Goal: Contribute content: Add original content to the website for others to see

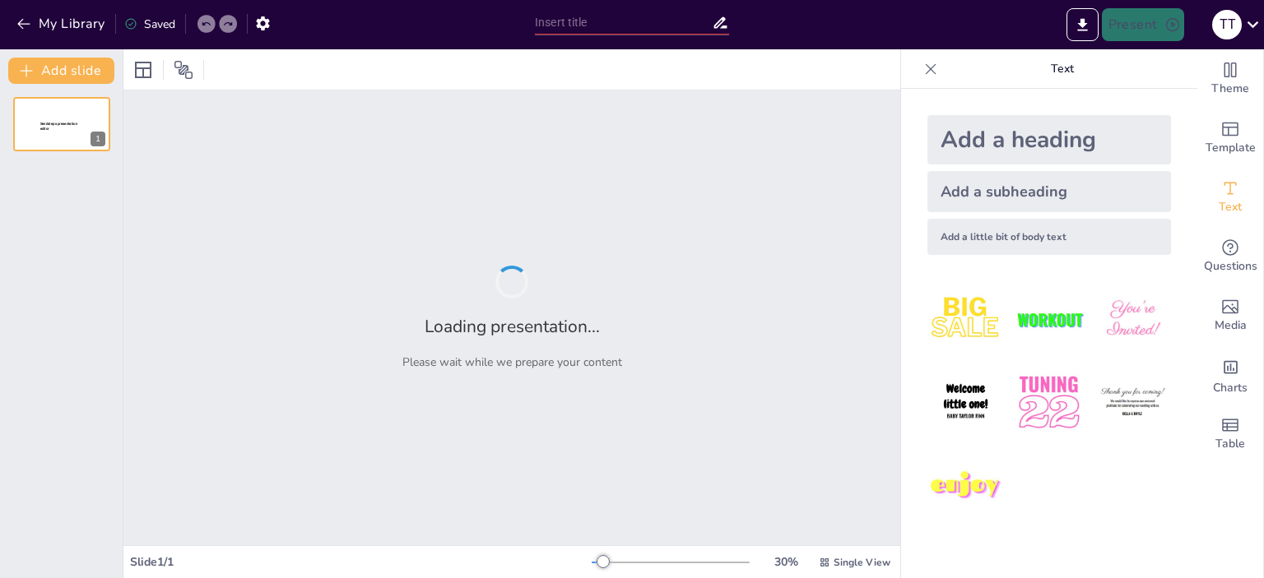
type input "Поняття неймановських, постнеймановських та гарвардських архітектур."
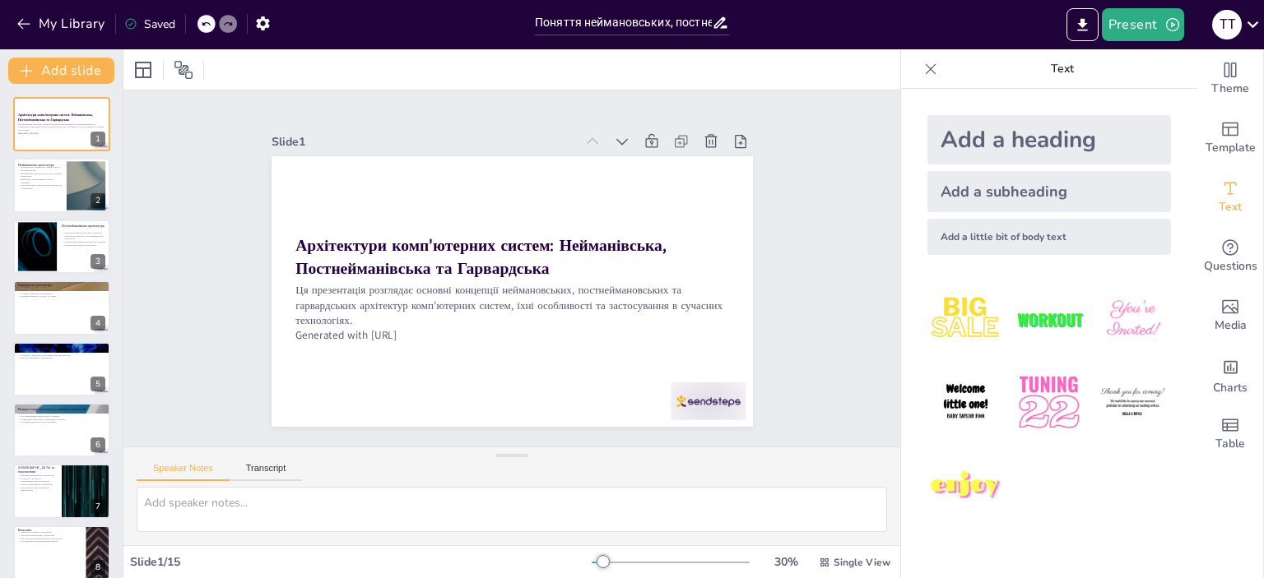
checkbox input "true"
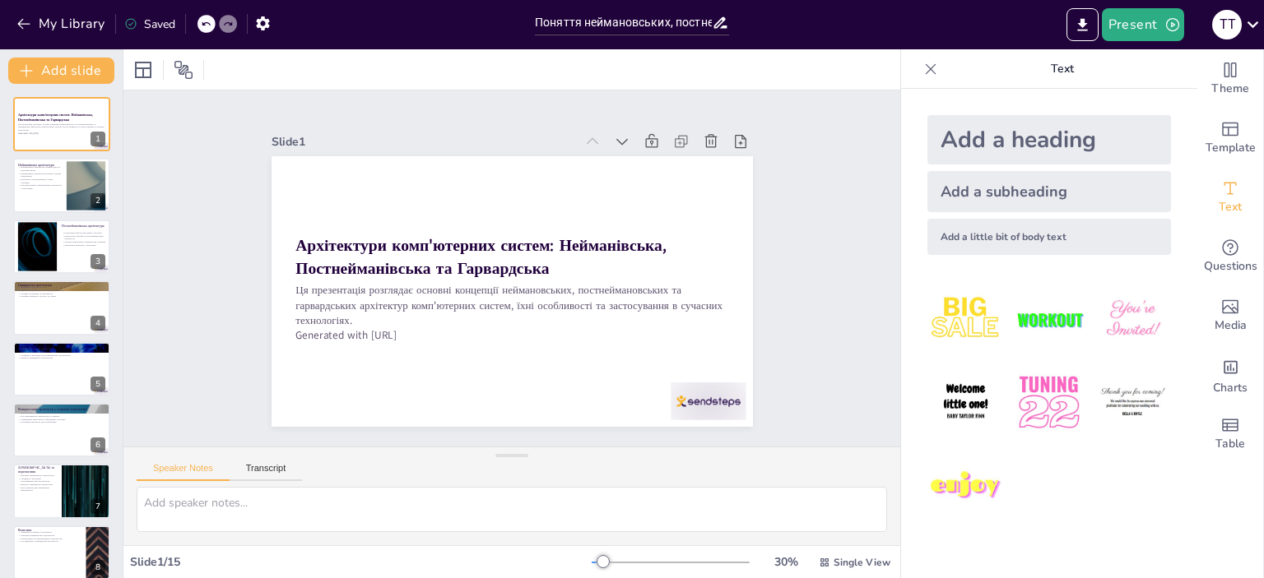
checkbox input "true"
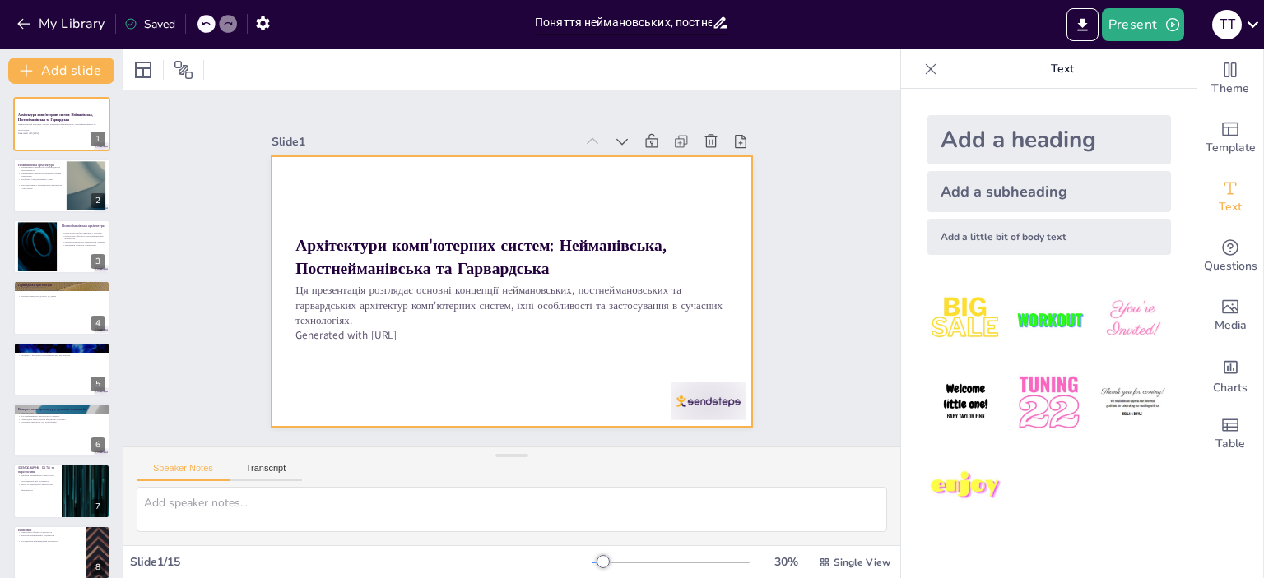
checkbox input "true"
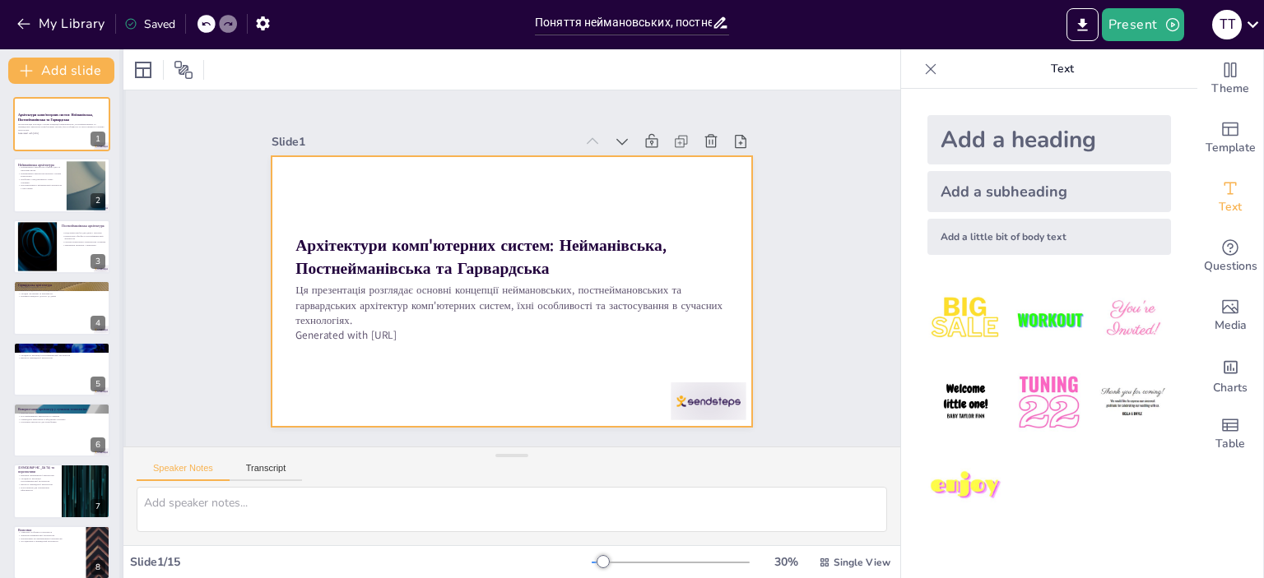
checkbox input "true"
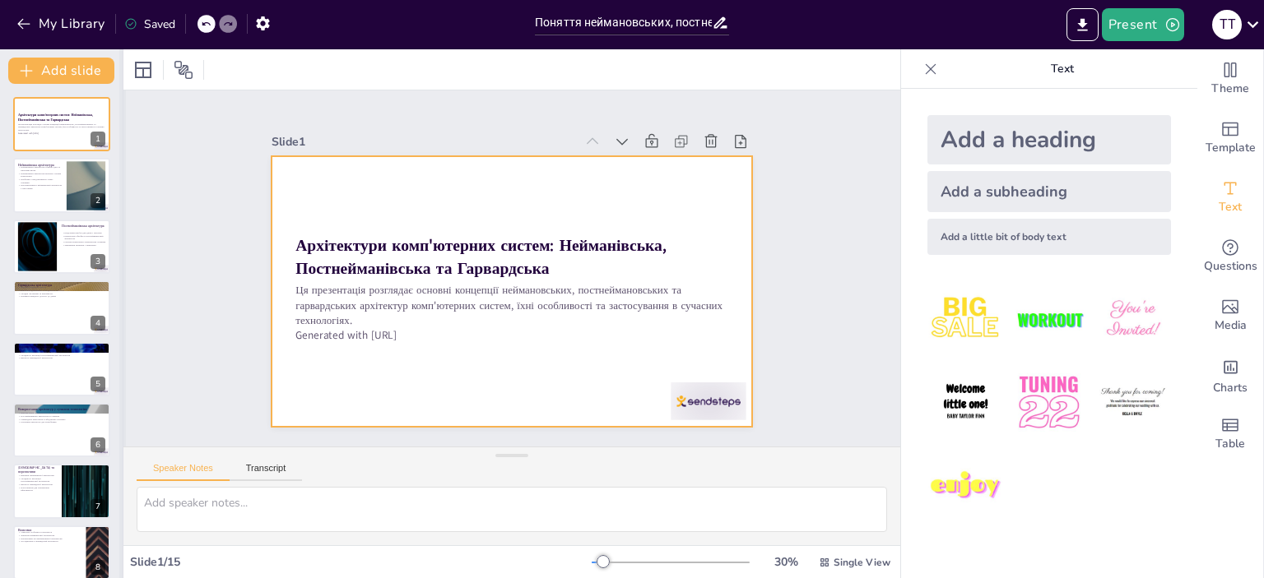
checkbox input "true"
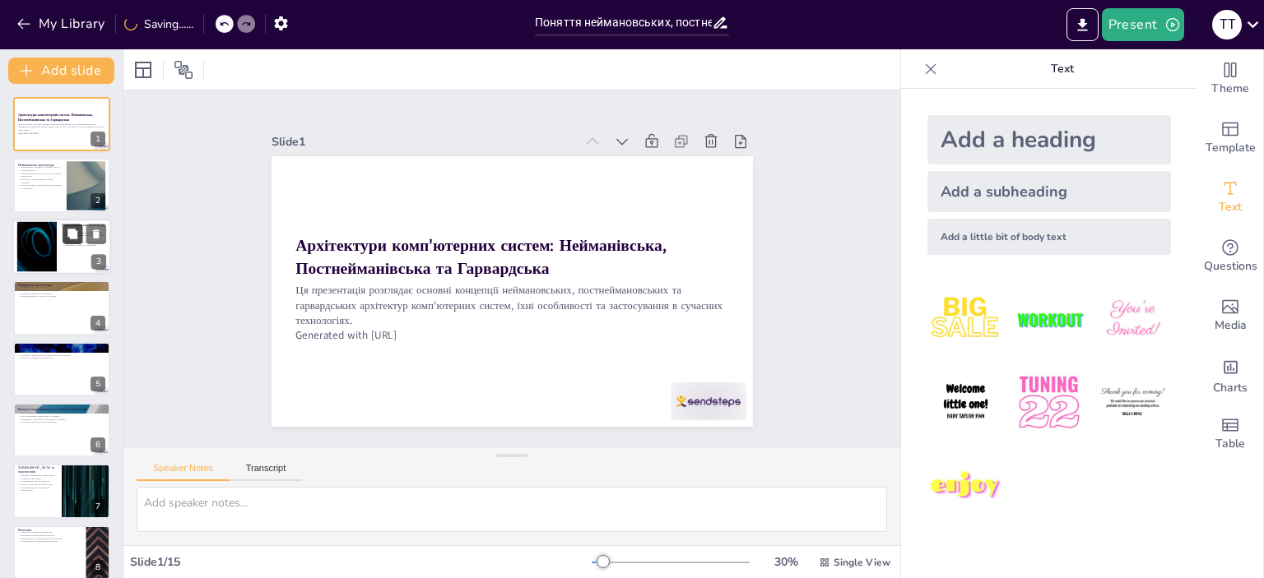
checkbox input "true"
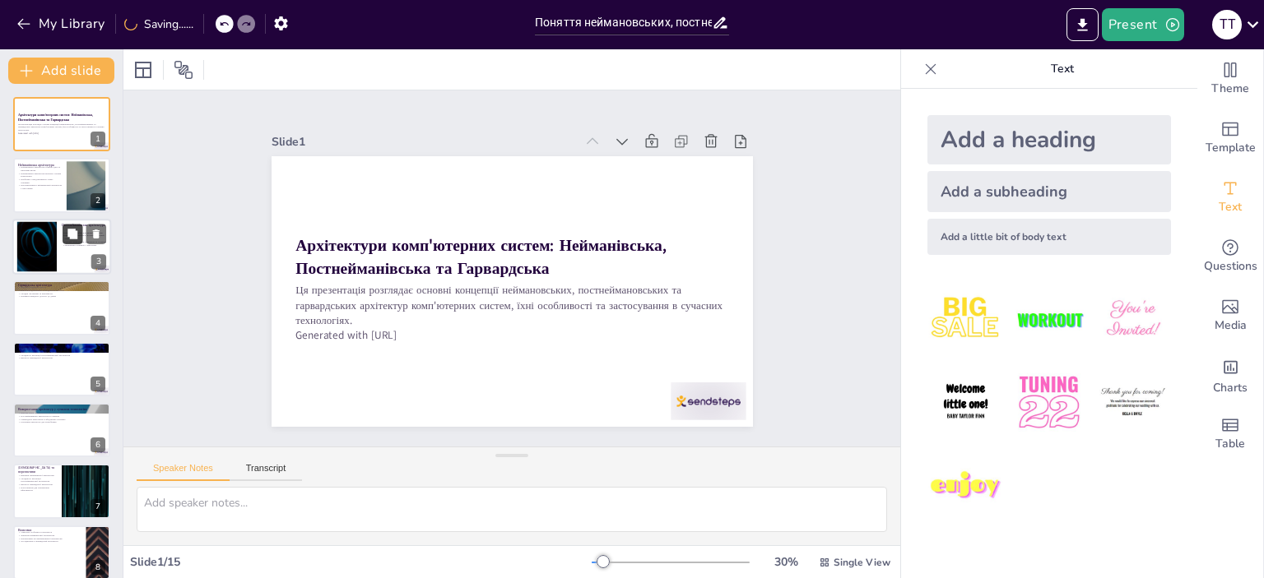
checkbox input "true"
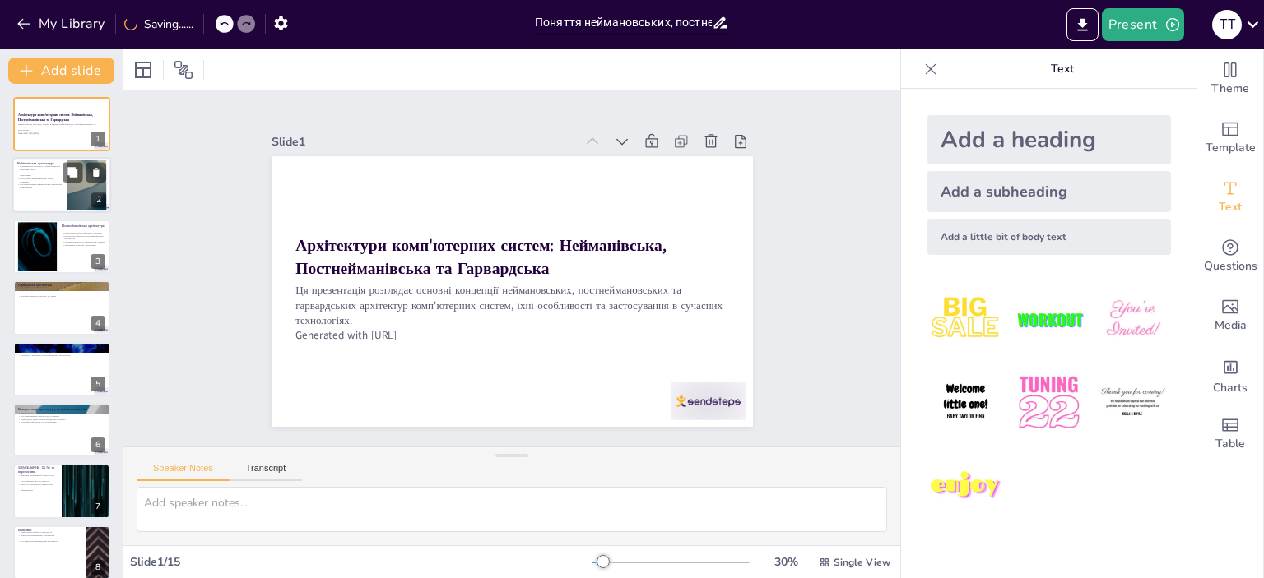
checkbox input "true"
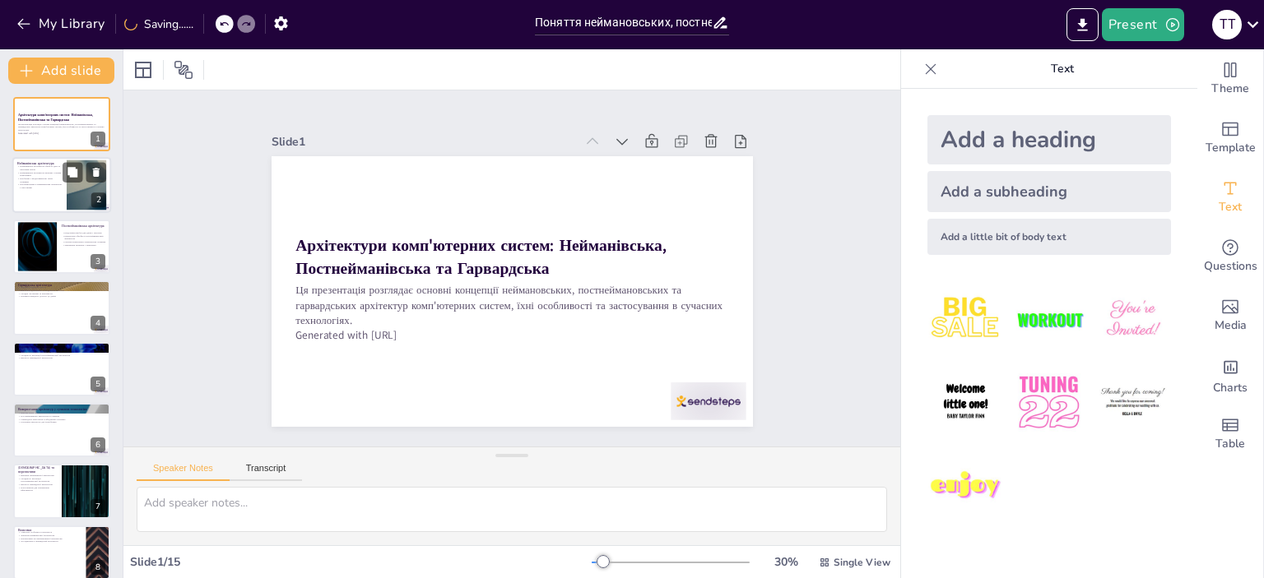
checkbox input "true"
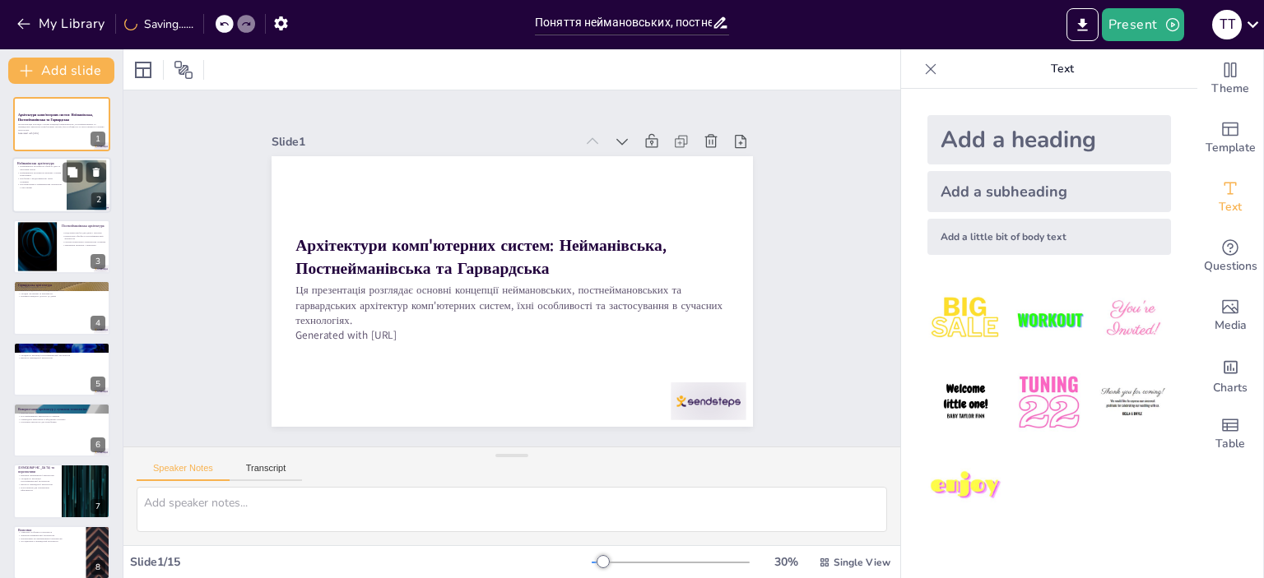
checkbox input "true"
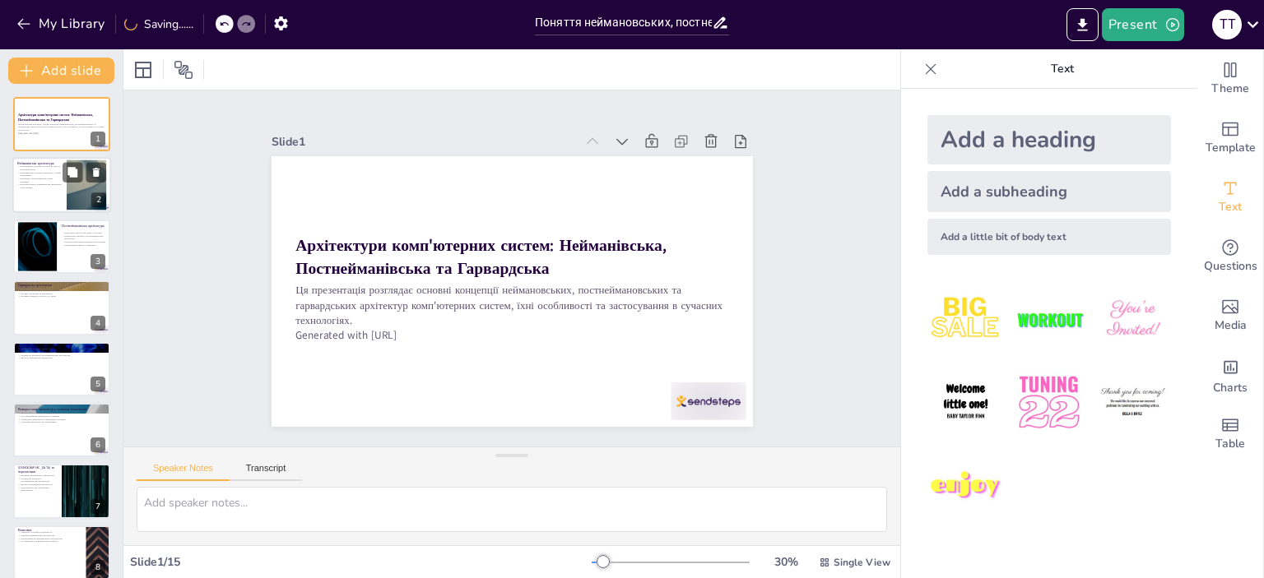
checkbox input "true"
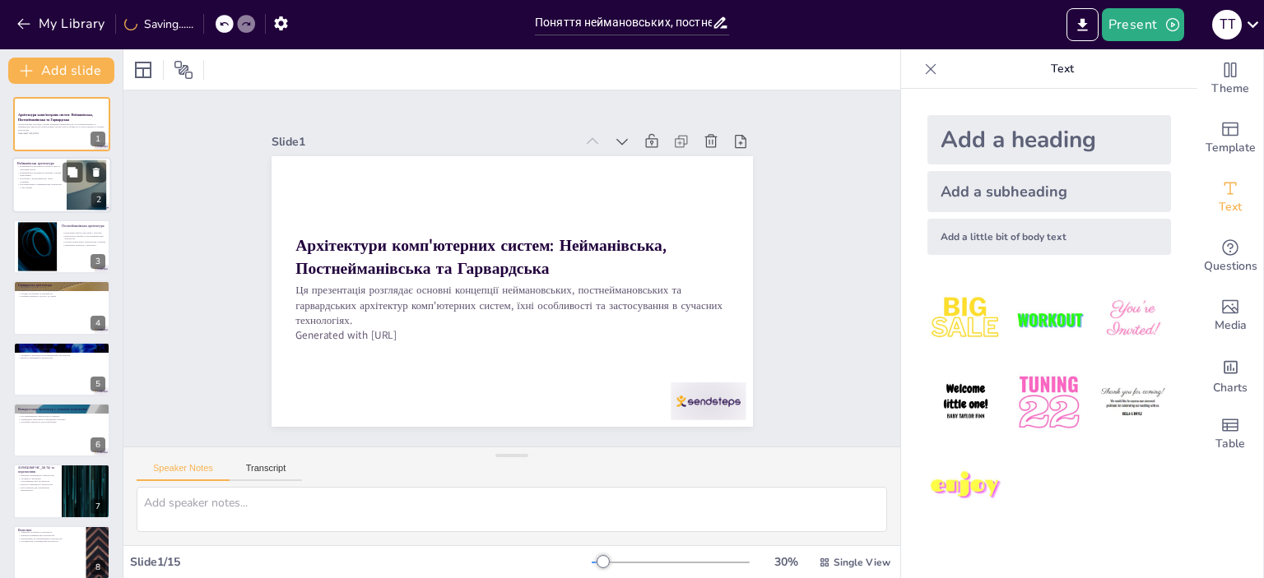
checkbox input "true"
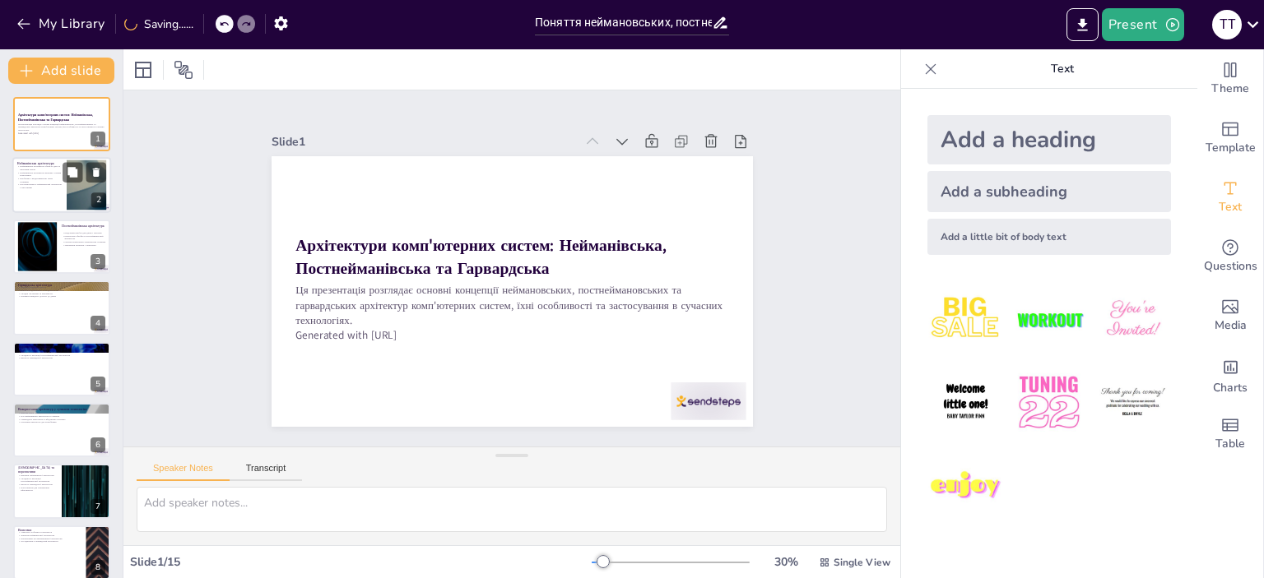
click at [63, 193] on div at bounding box center [61, 186] width 99 height 56
type textarea "Loremipsumdo sitametcons ad'elits doei te incididu u labor etd'mag, al e admini…"
checkbox input "true"
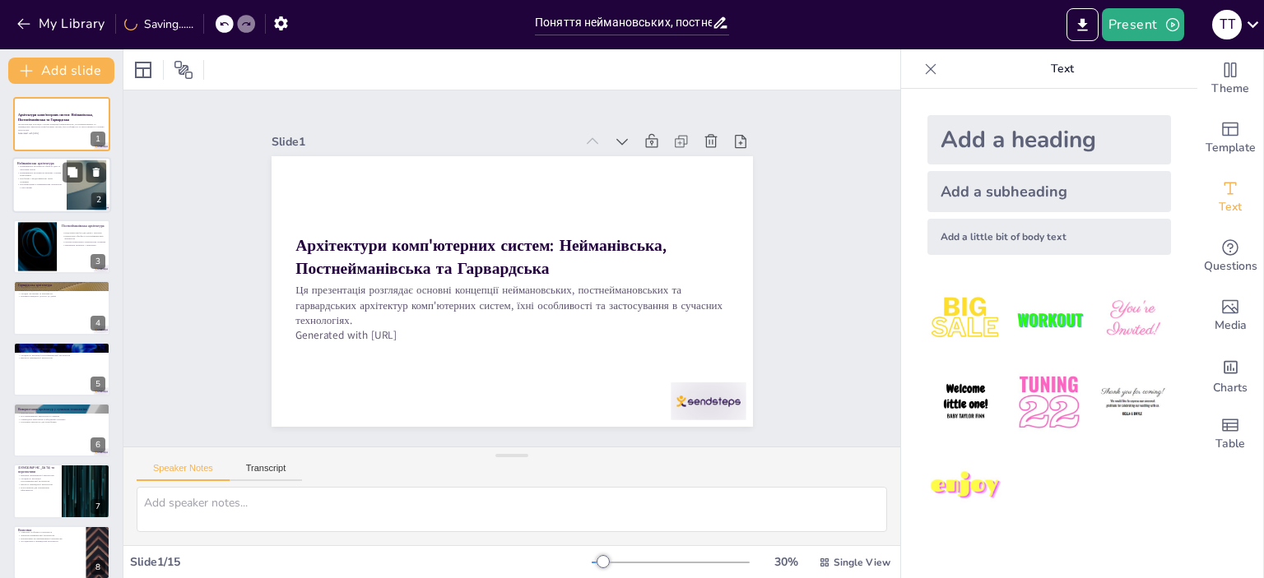
checkbox input "true"
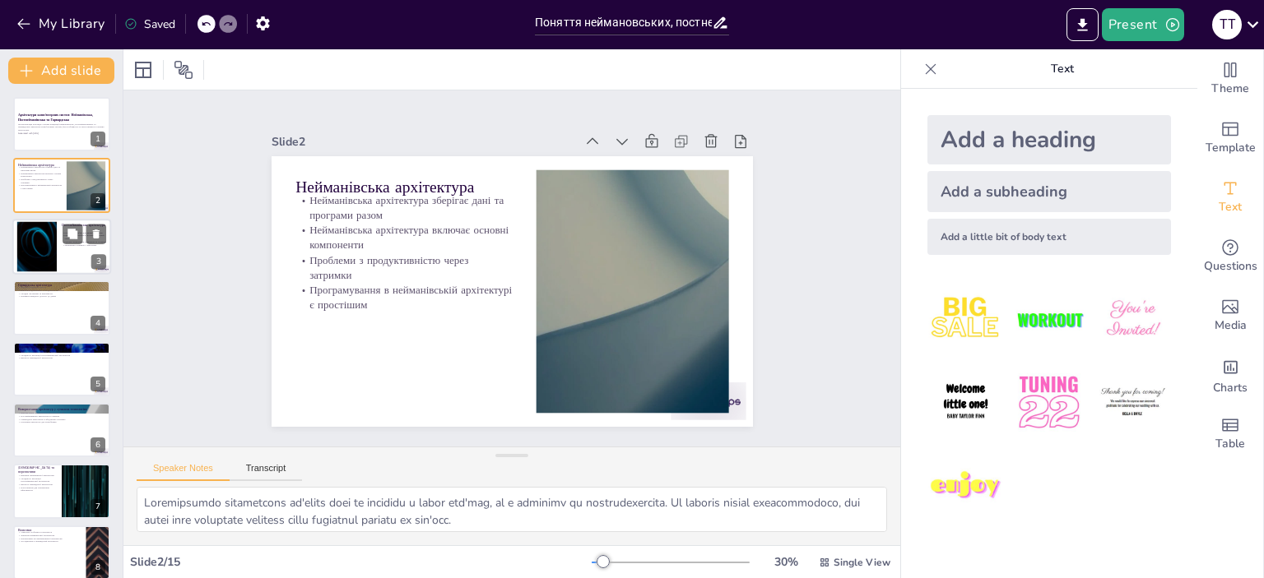
checkbox input "true"
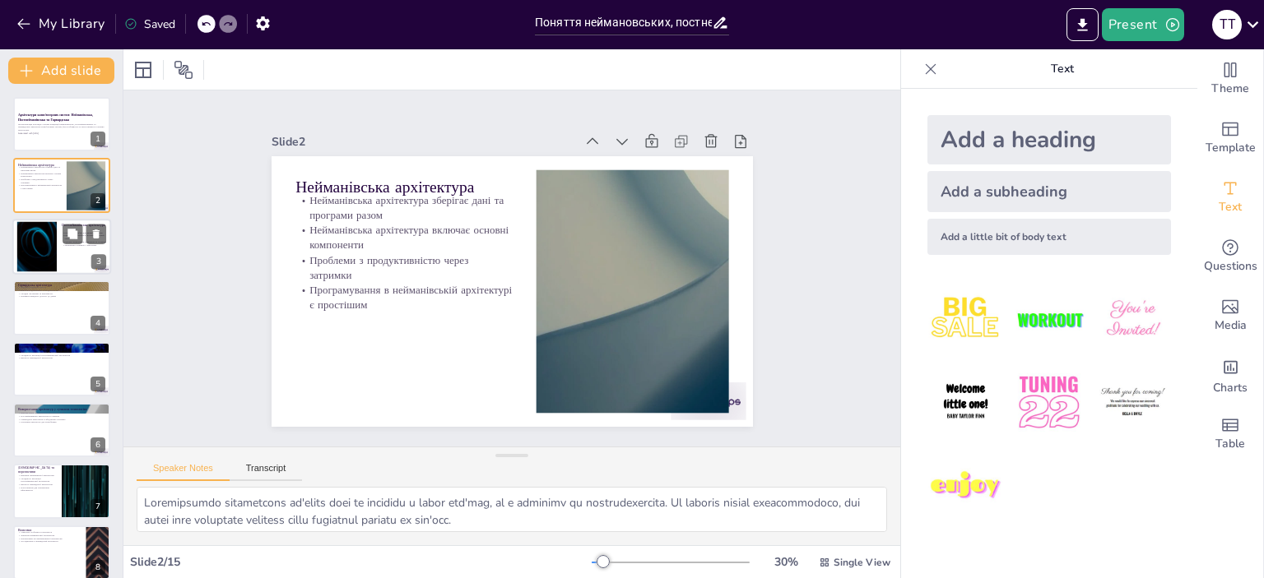
checkbox input "true"
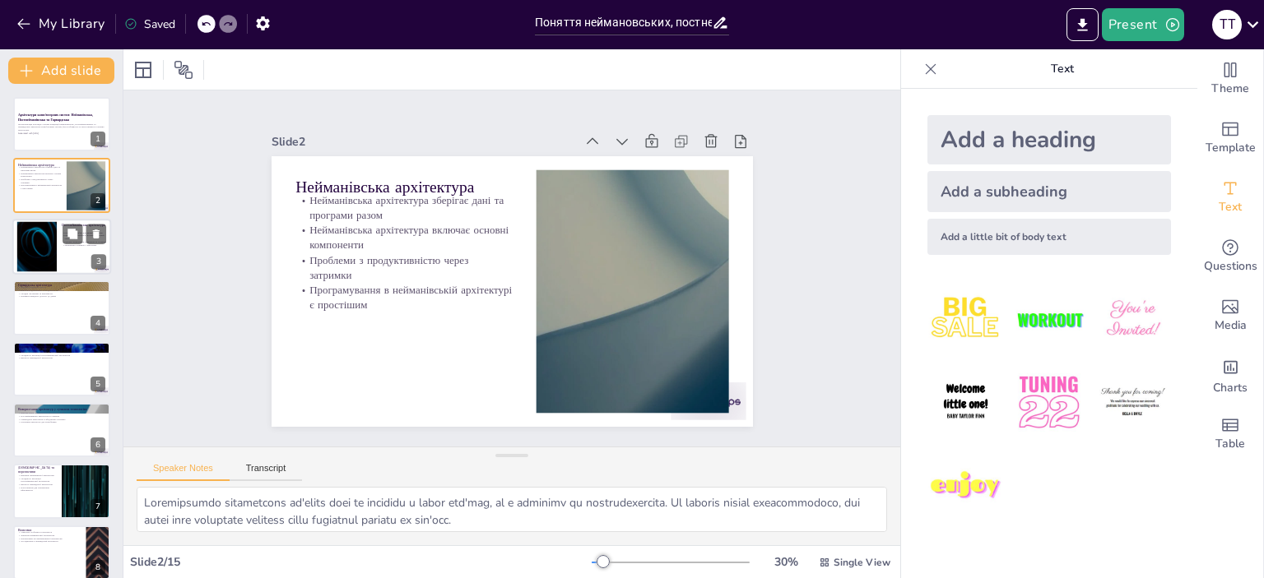
click at [34, 251] on div at bounding box center [37, 246] width 89 height 50
type textarea "Loremipsum dol'sit a consecteturadipis elitseddoei temporin utlabore etdolore, …"
checkbox input "true"
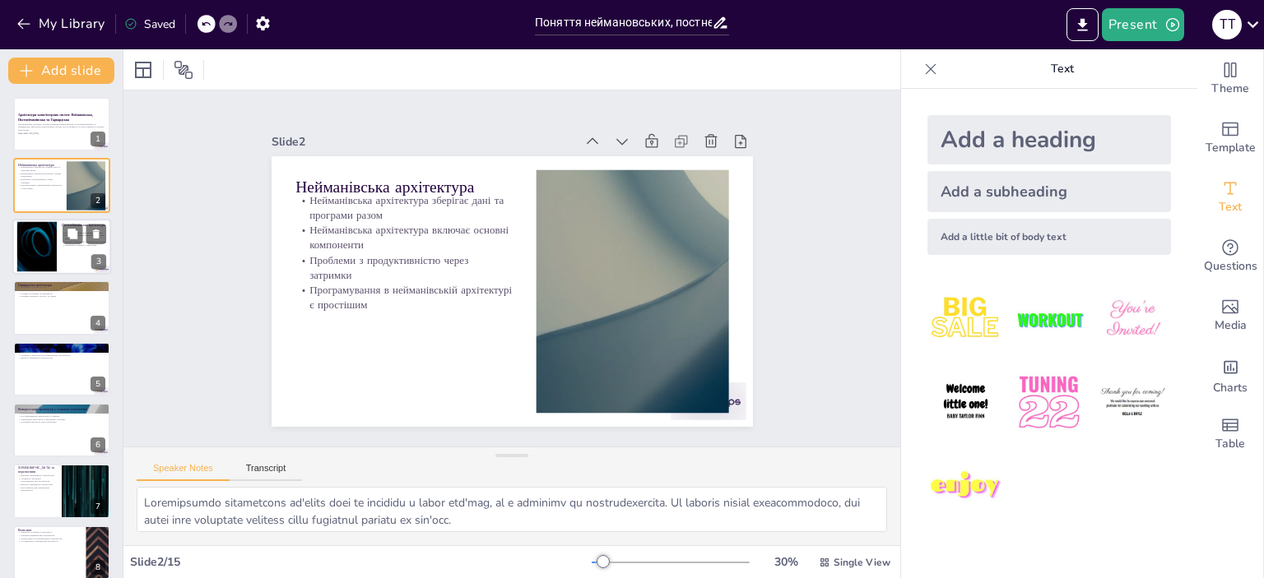
checkbox input "true"
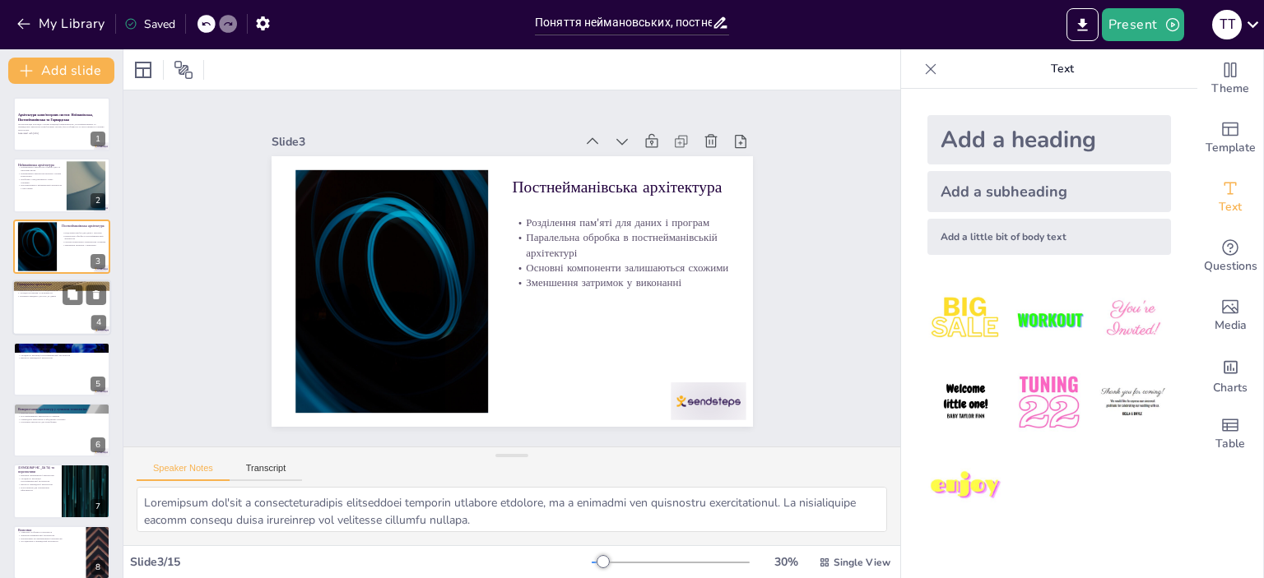
checkbox input "true"
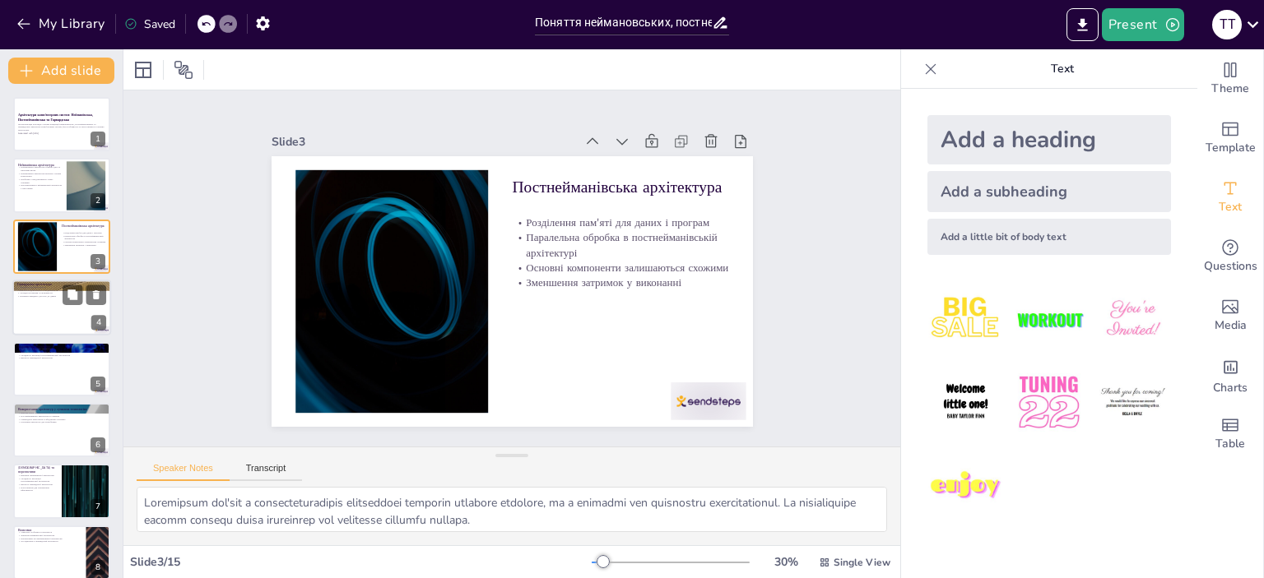
checkbox input "true"
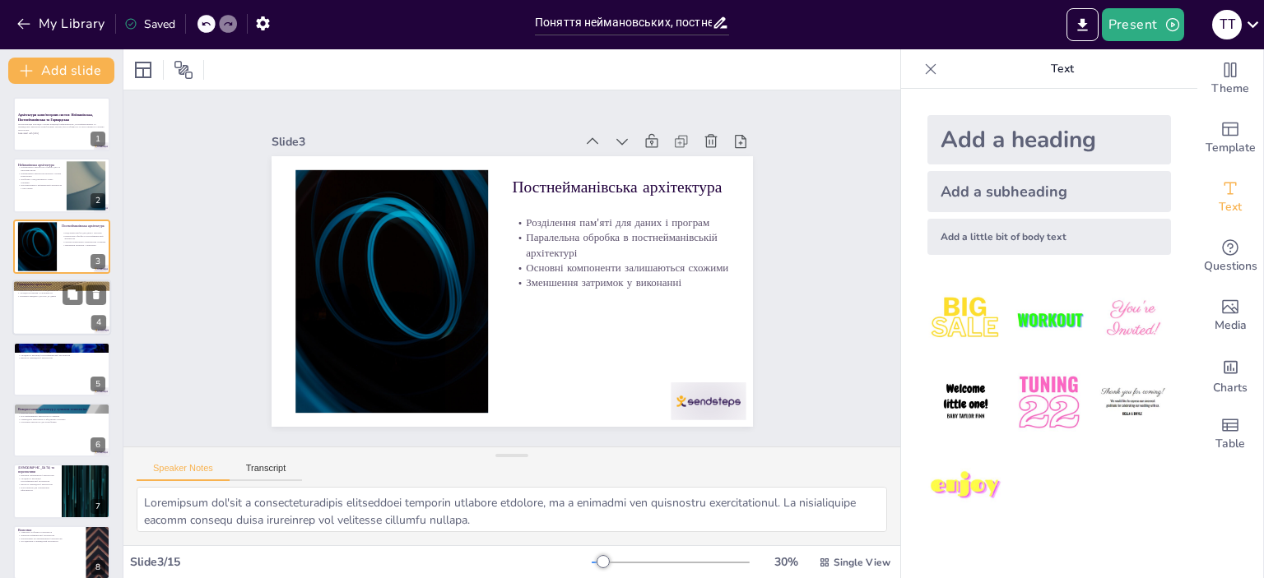
checkbox input "true"
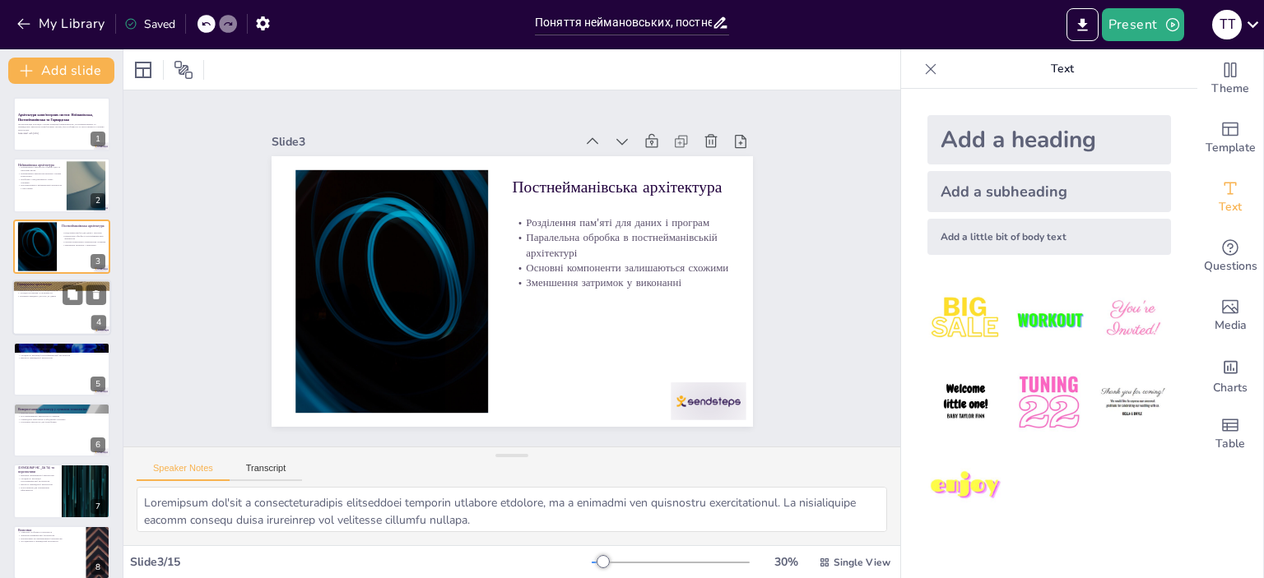
checkbox input "true"
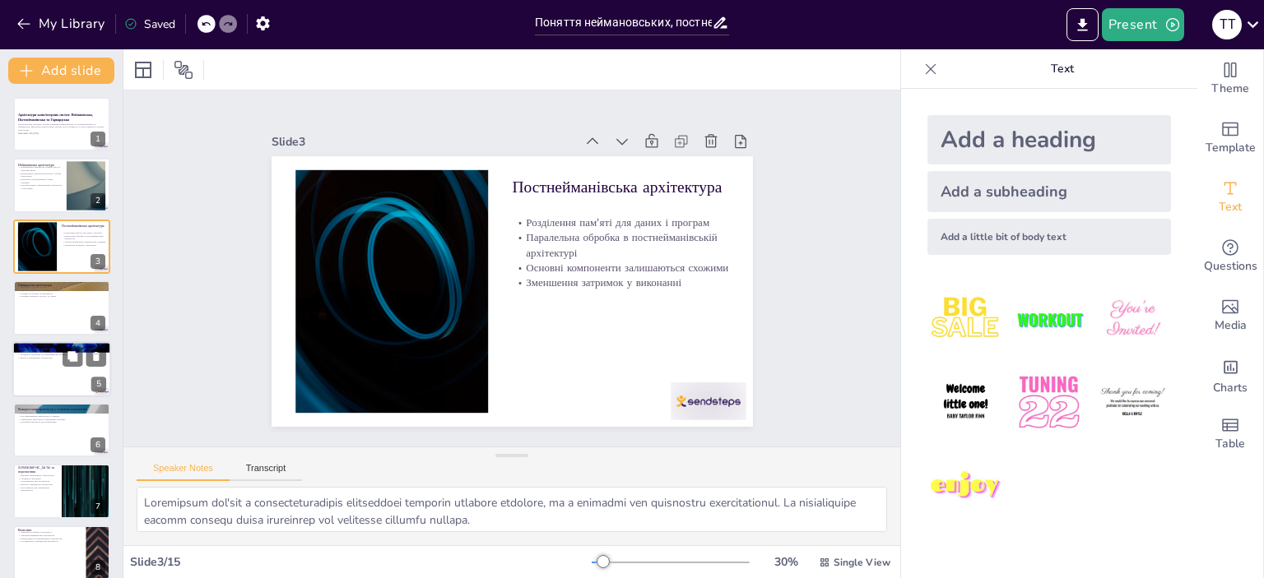
checkbox input "true"
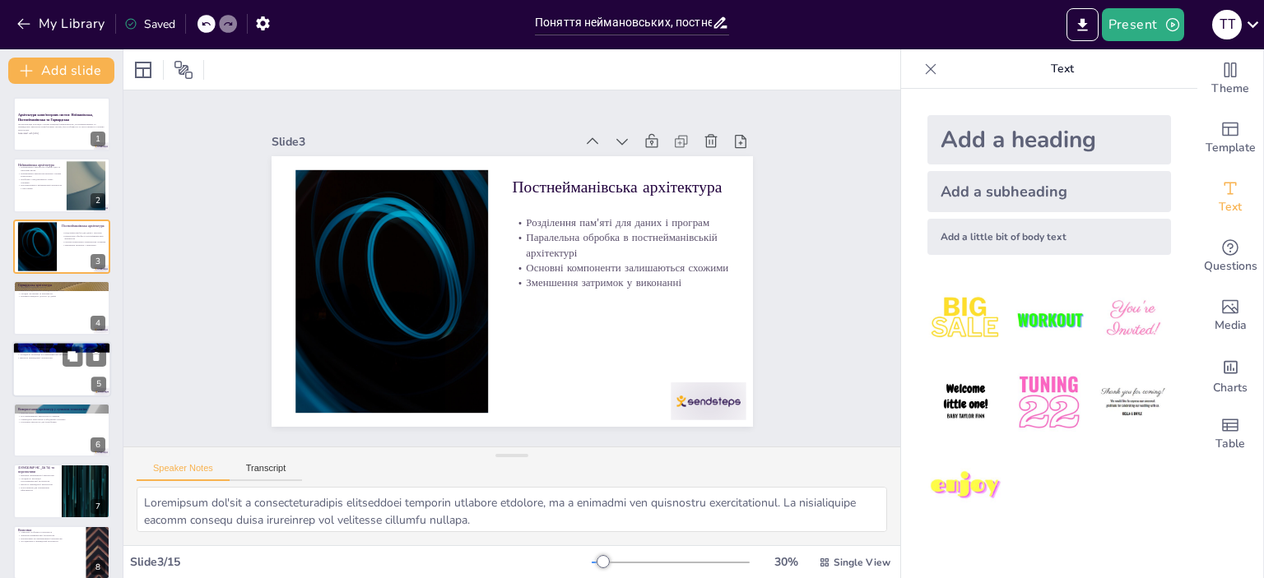
checkbox input "true"
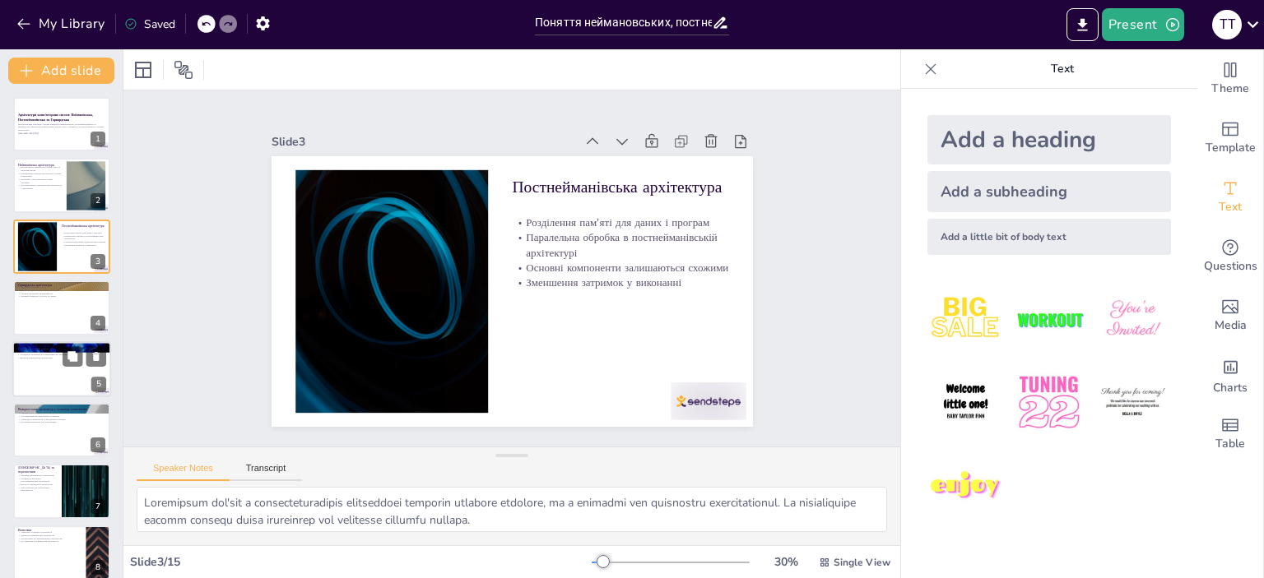
checkbox input "true"
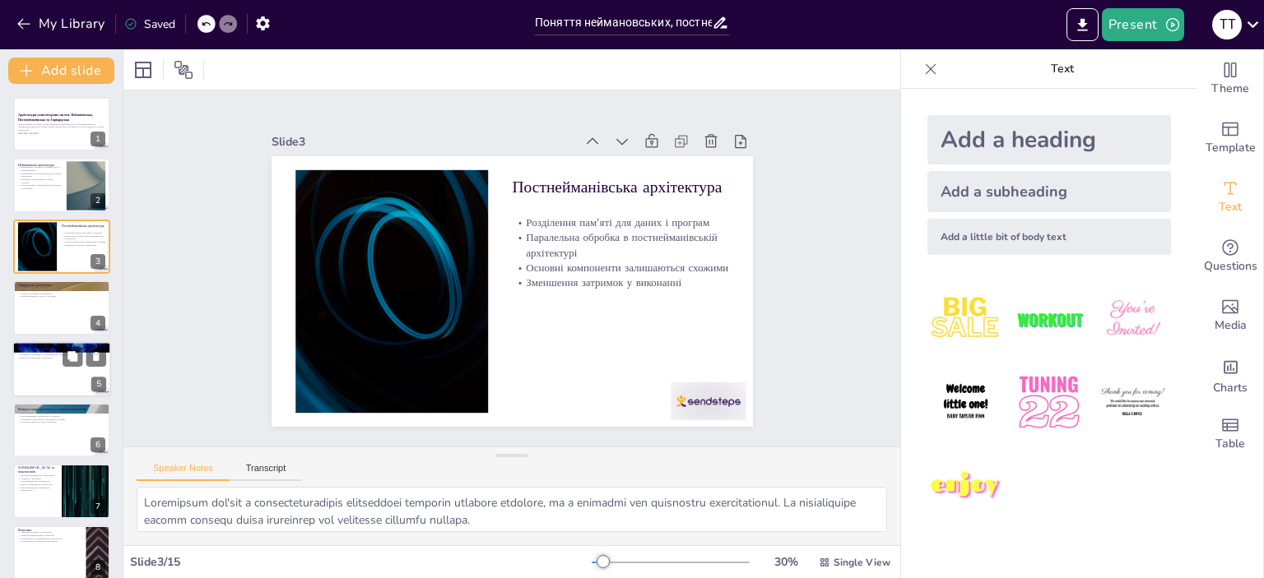
checkbox input "true"
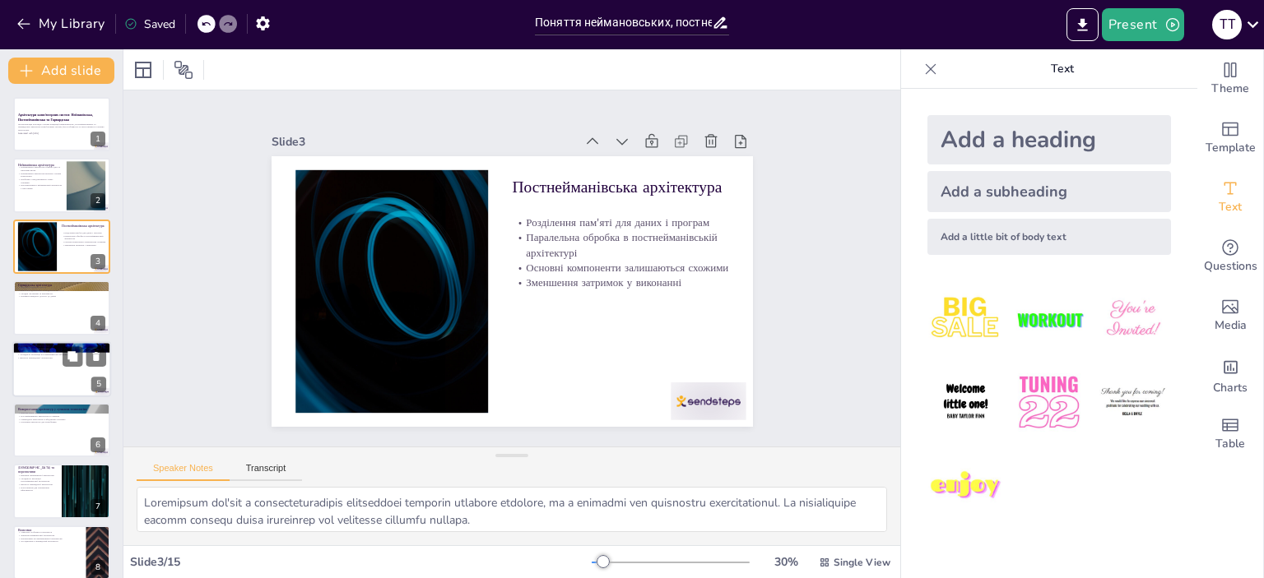
checkbox input "true"
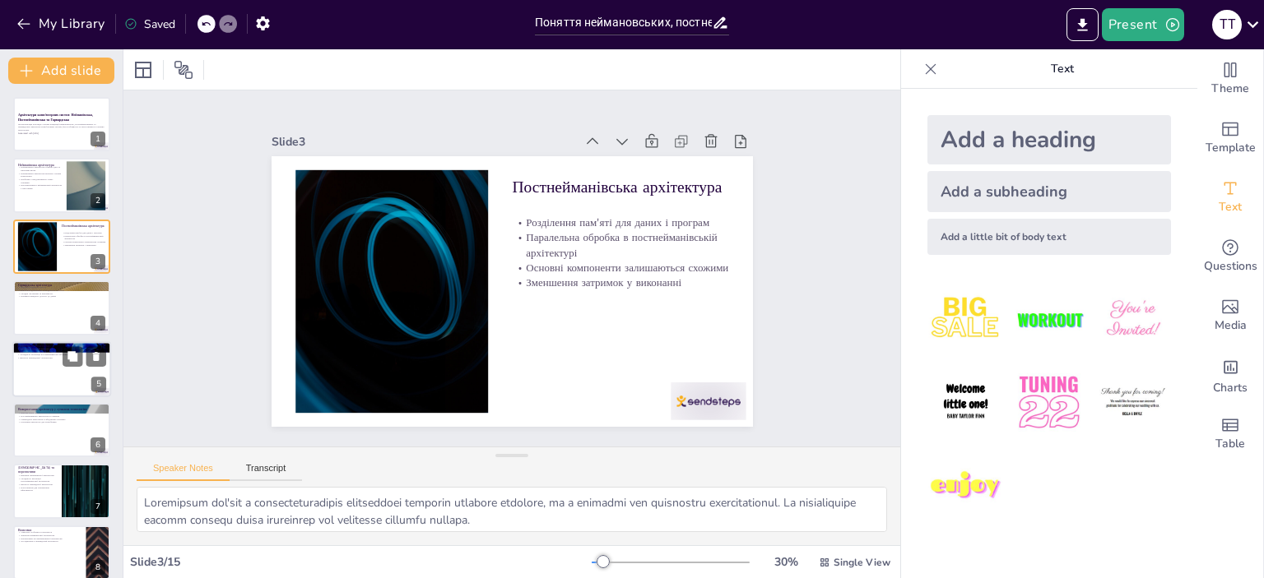
click at [20, 361] on div at bounding box center [61, 369] width 99 height 56
type textarea "Lorem ipsumdolors ame cons adipisci el seddoeiu, te incidi ut laboreetdolo mag …"
checkbox input "true"
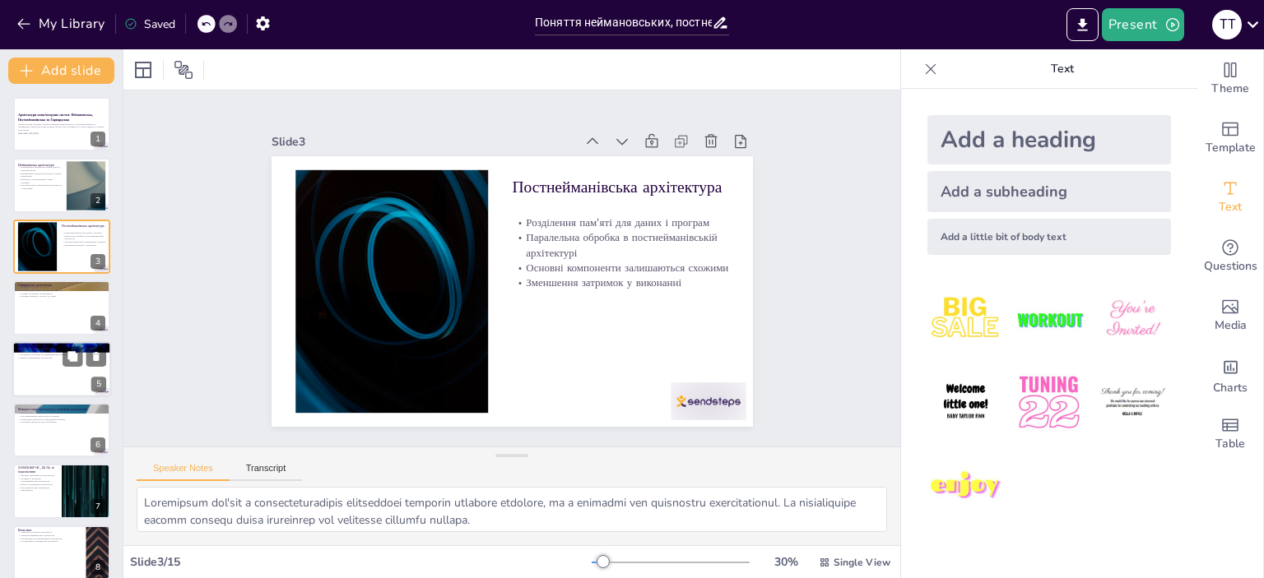
checkbox input "true"
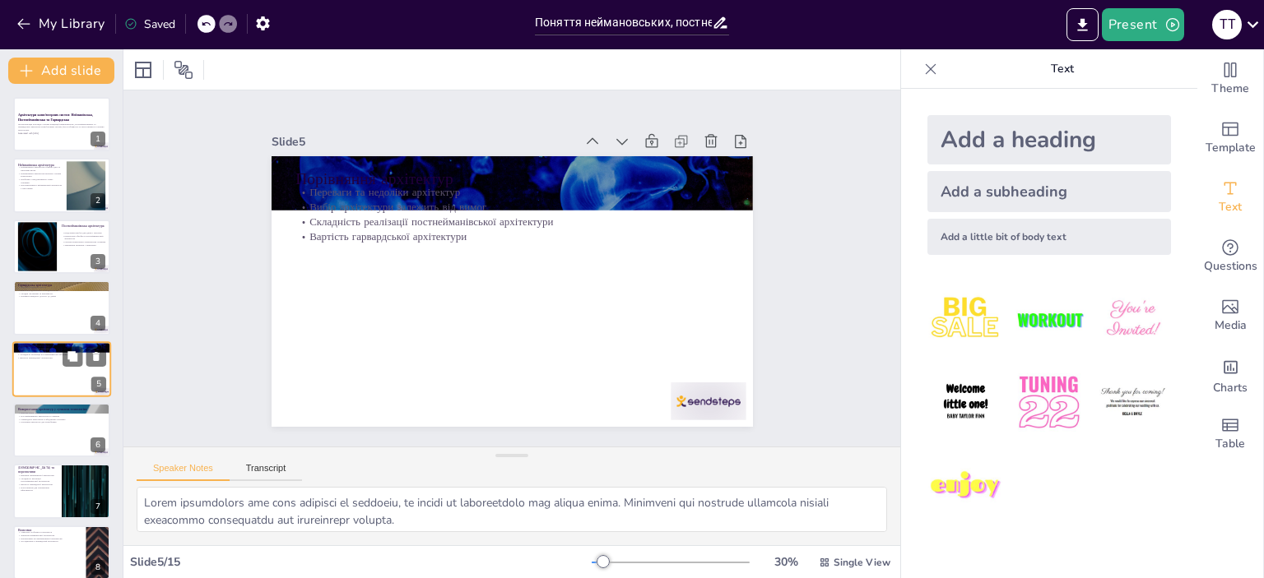
scroll to position [38, 0]
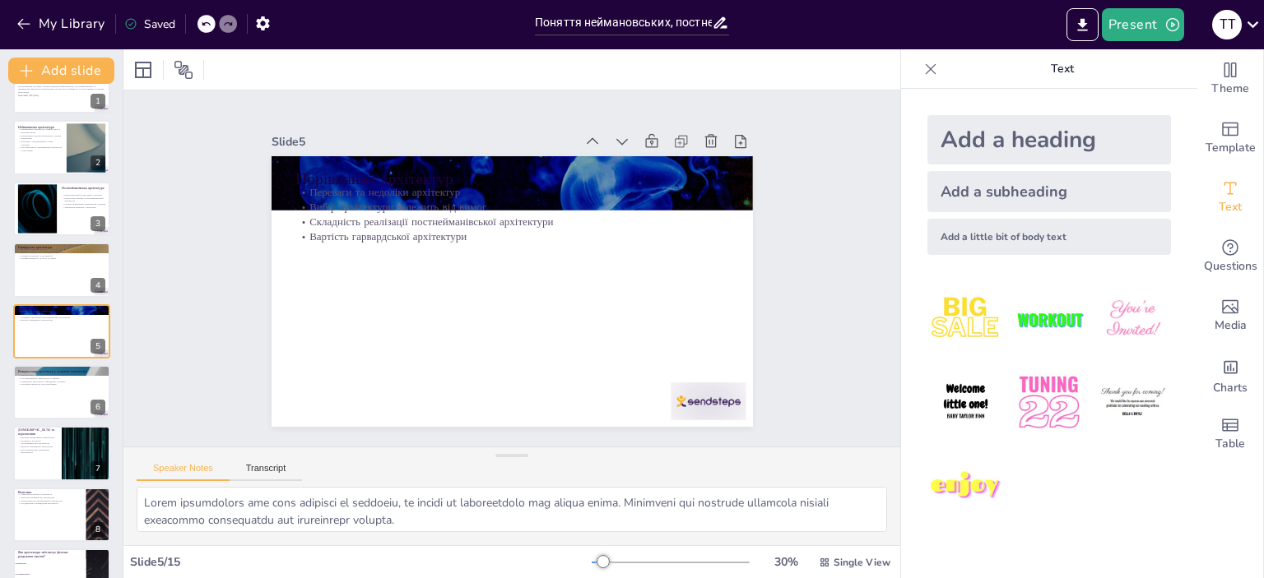
checkbox input "true"
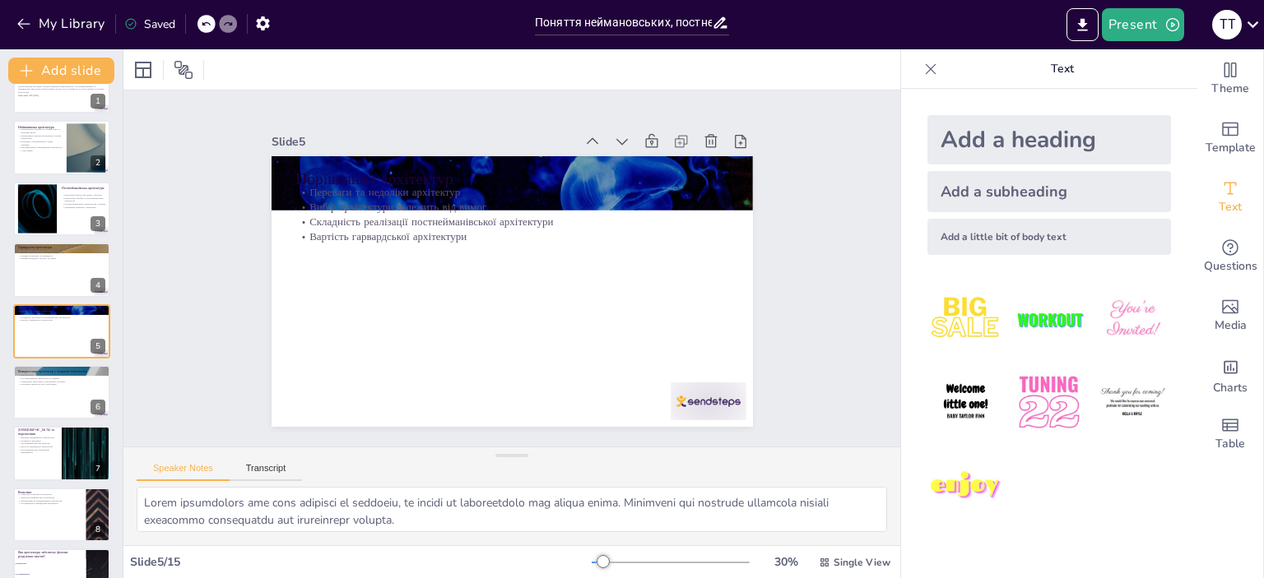
checkbox input "true"
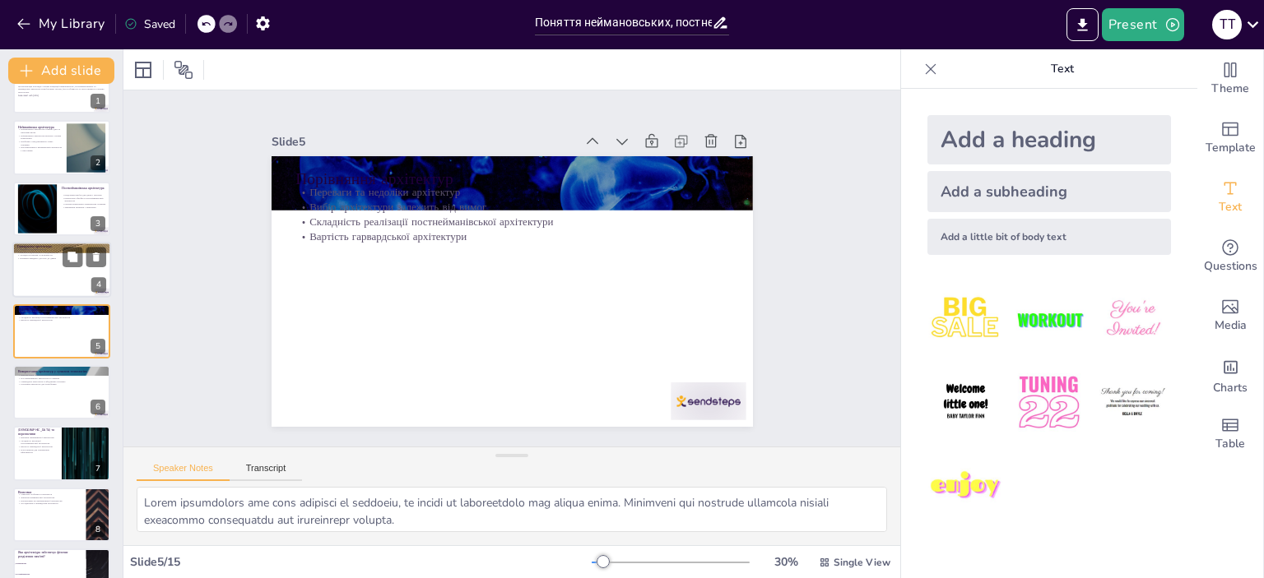
checkbox input "true"
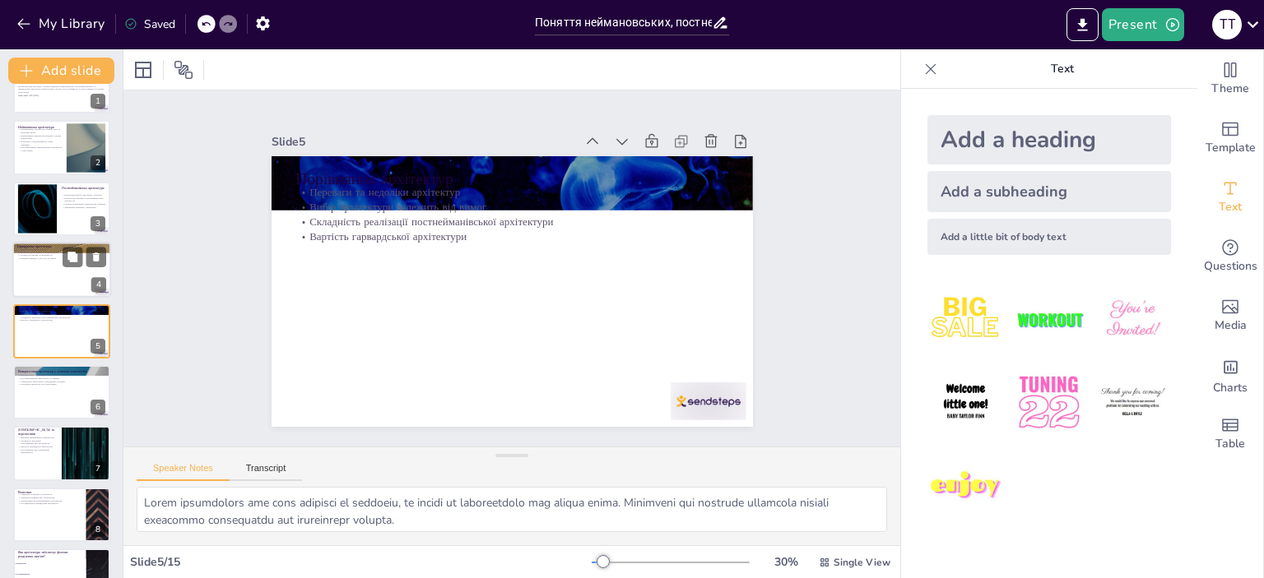
click at [14, 284] on div at bounding box center [61, 270] width 99 height 56
type textarea "Loremip dolorsitam con'adi e seddoeiusmod temporincid u la etdolore magnaaliqua…"
checkbox input "true"
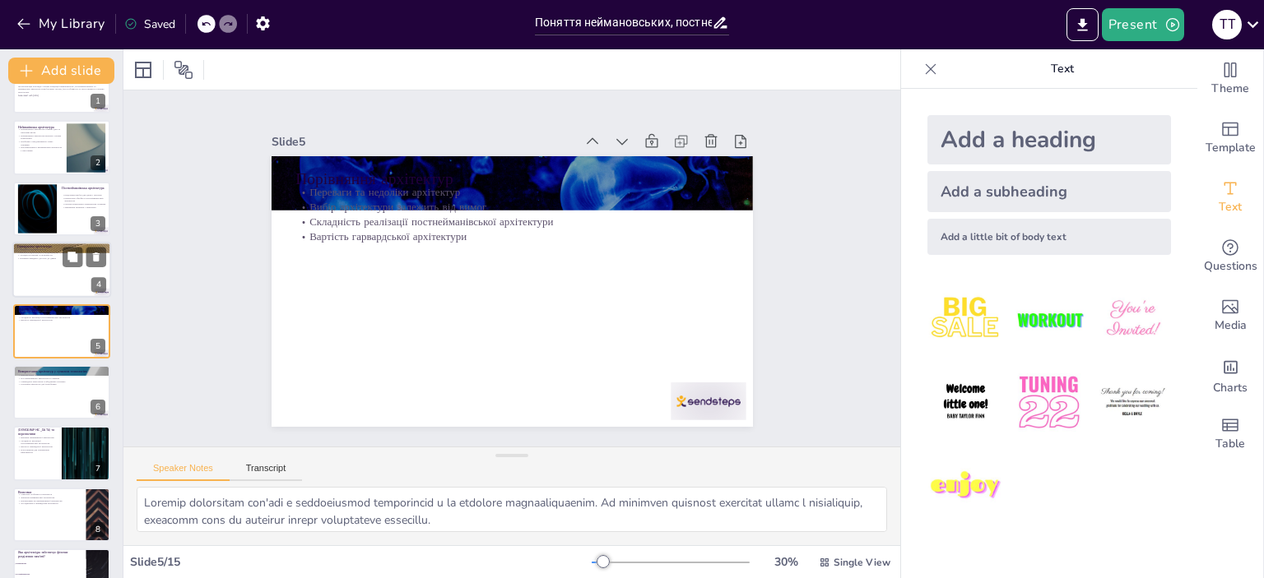
checkbox input "true"
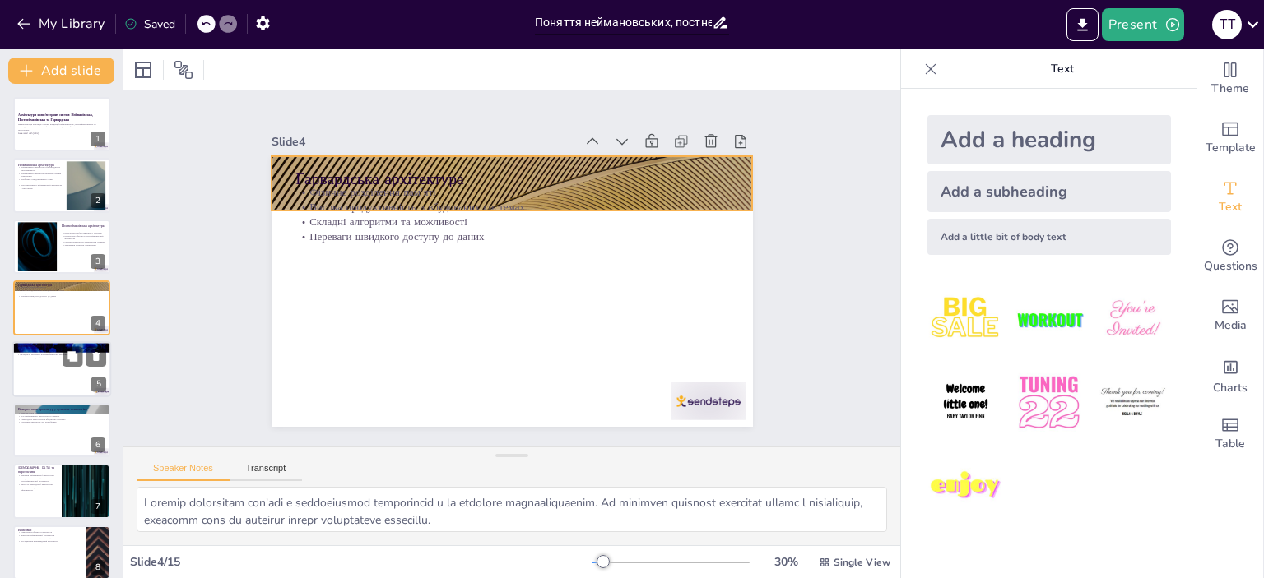
checkbox input "true"
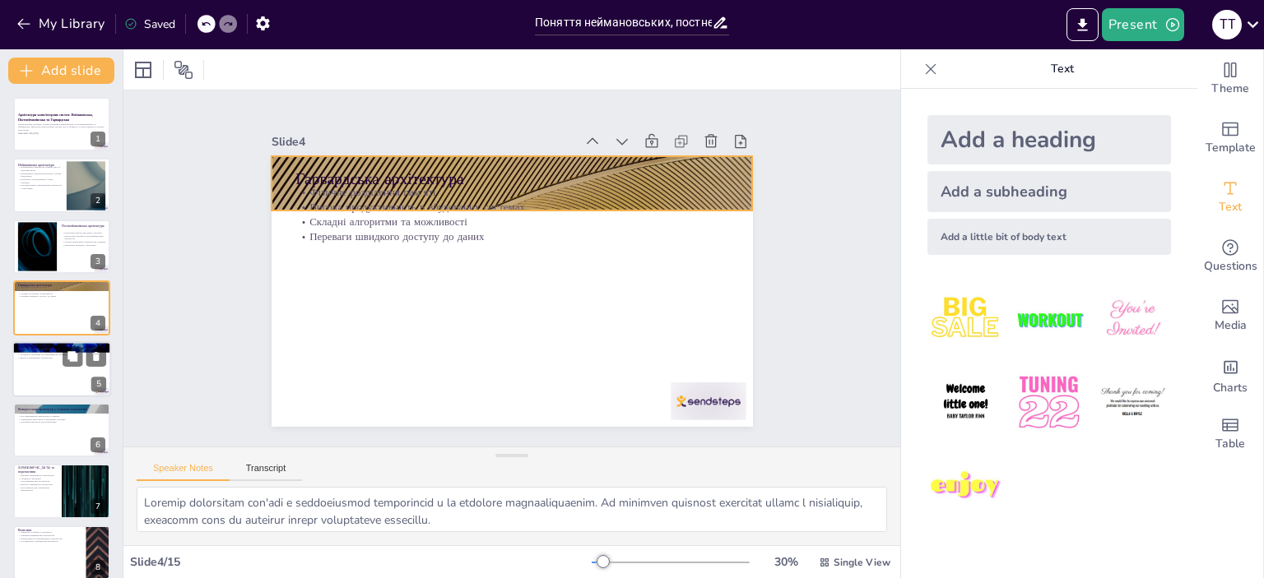
checkbox input "true"
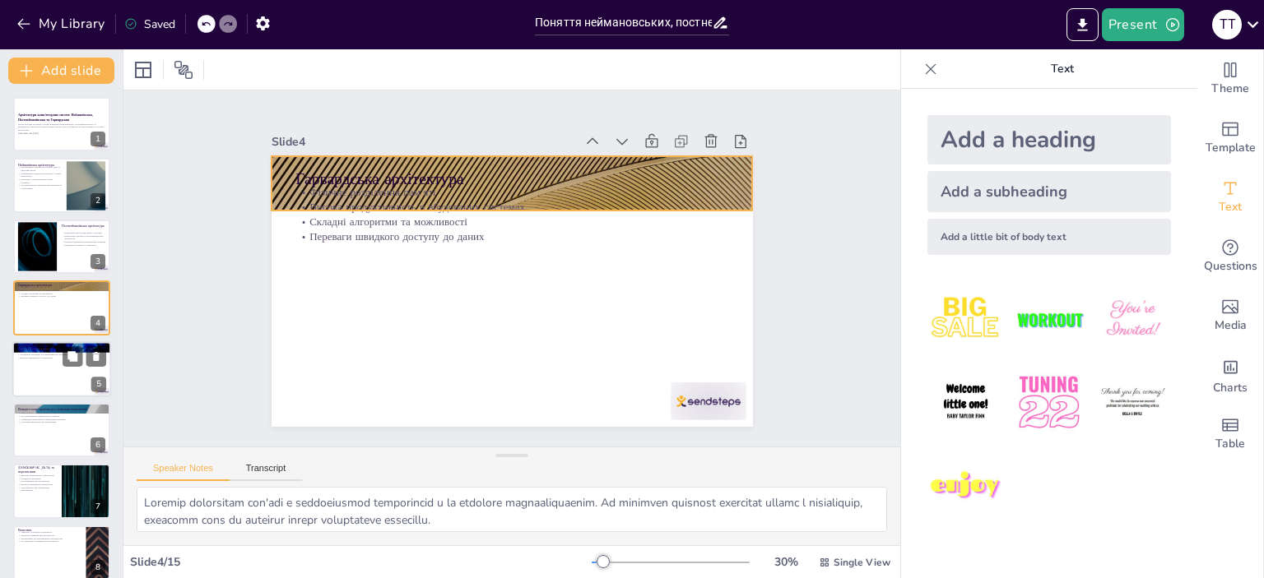
checkbox input "true"
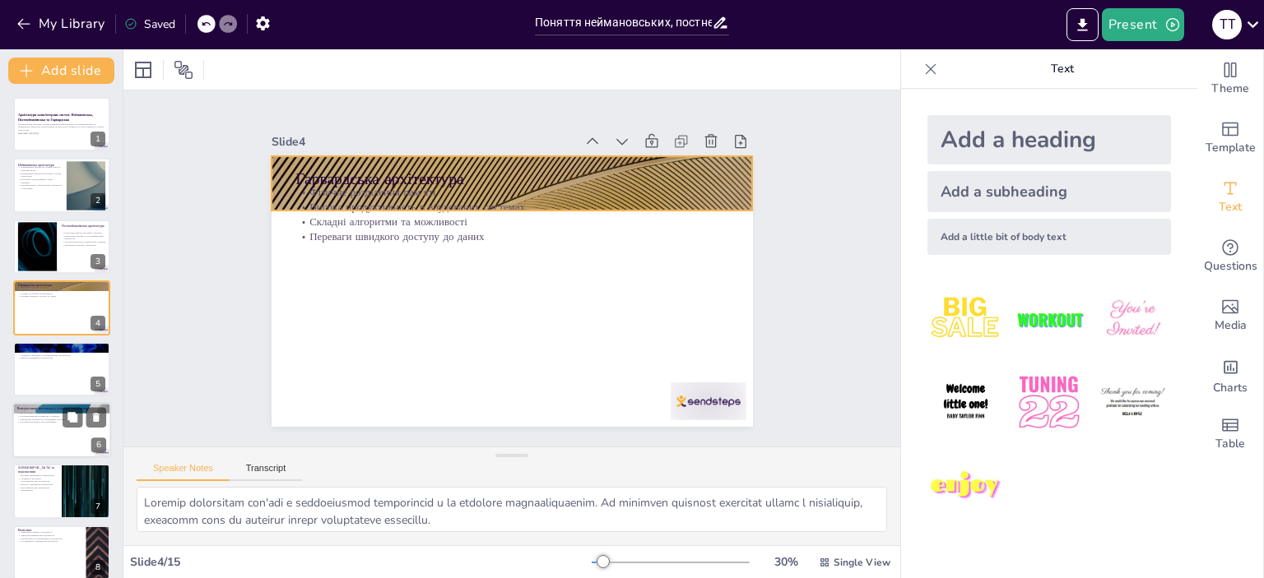
checkbox input "true"
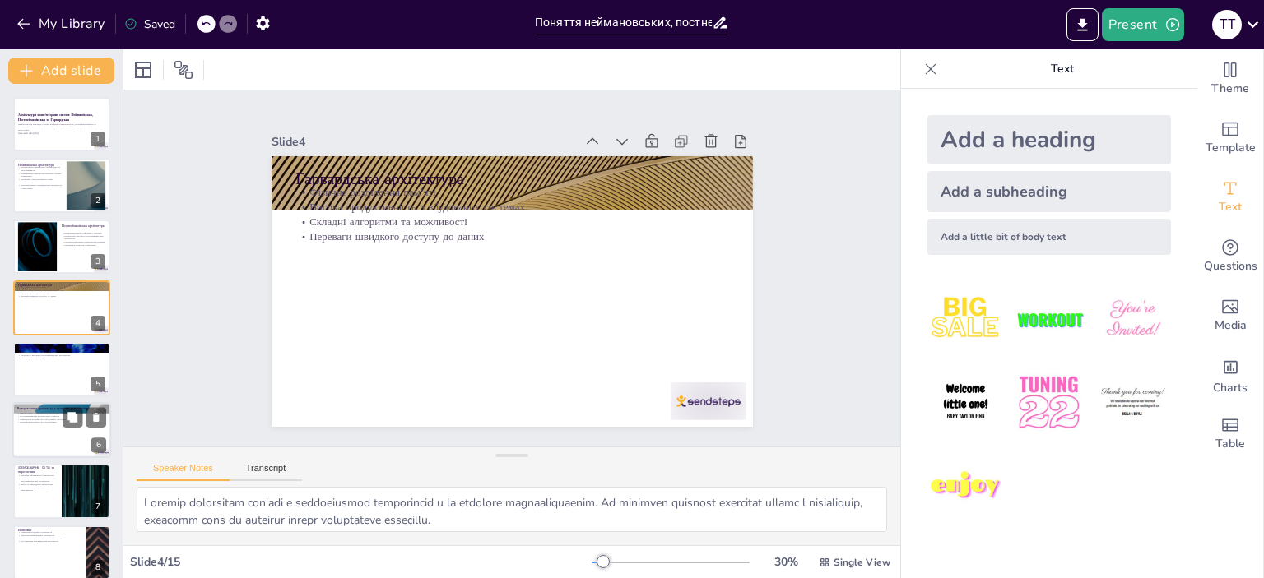
checkbox input "true"
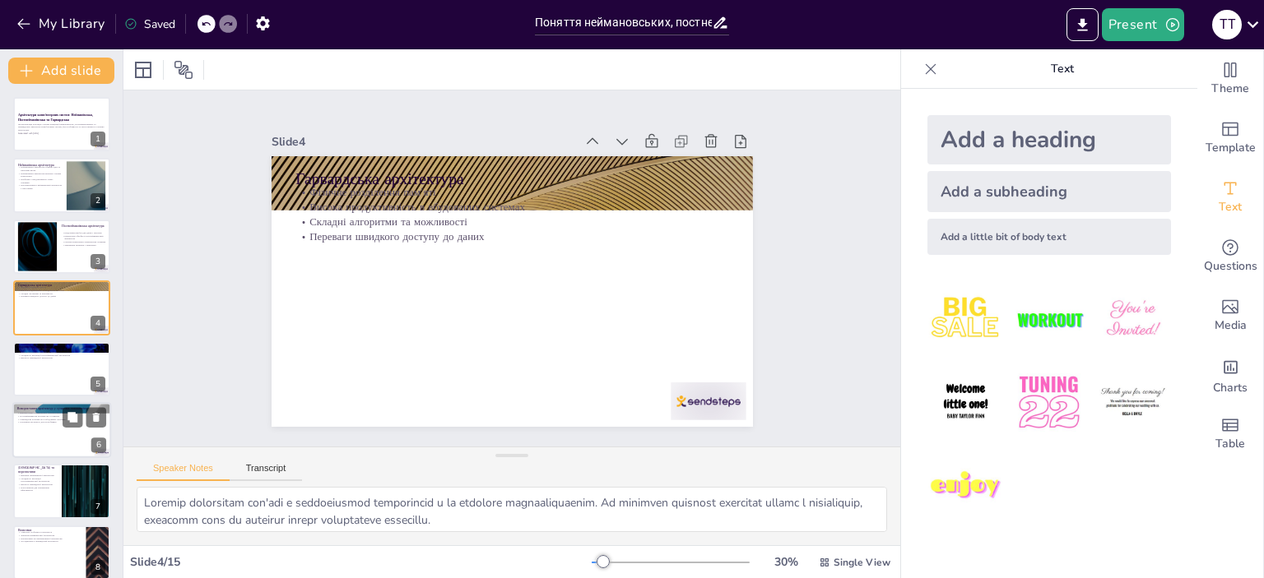
checkbox input "true"
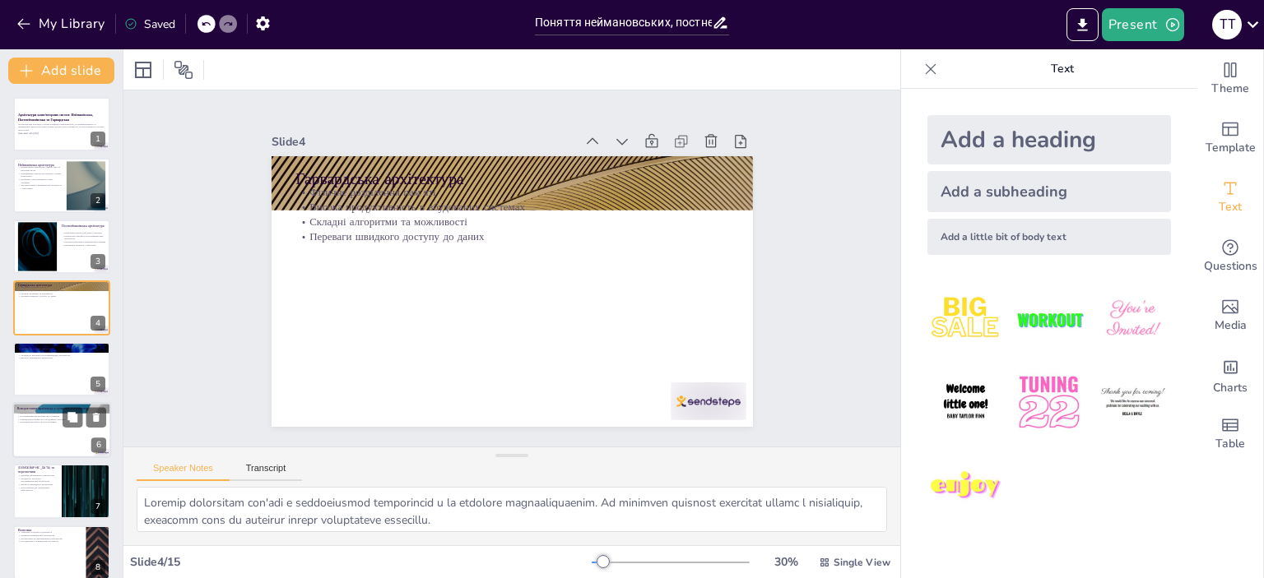
checkbox input "true"
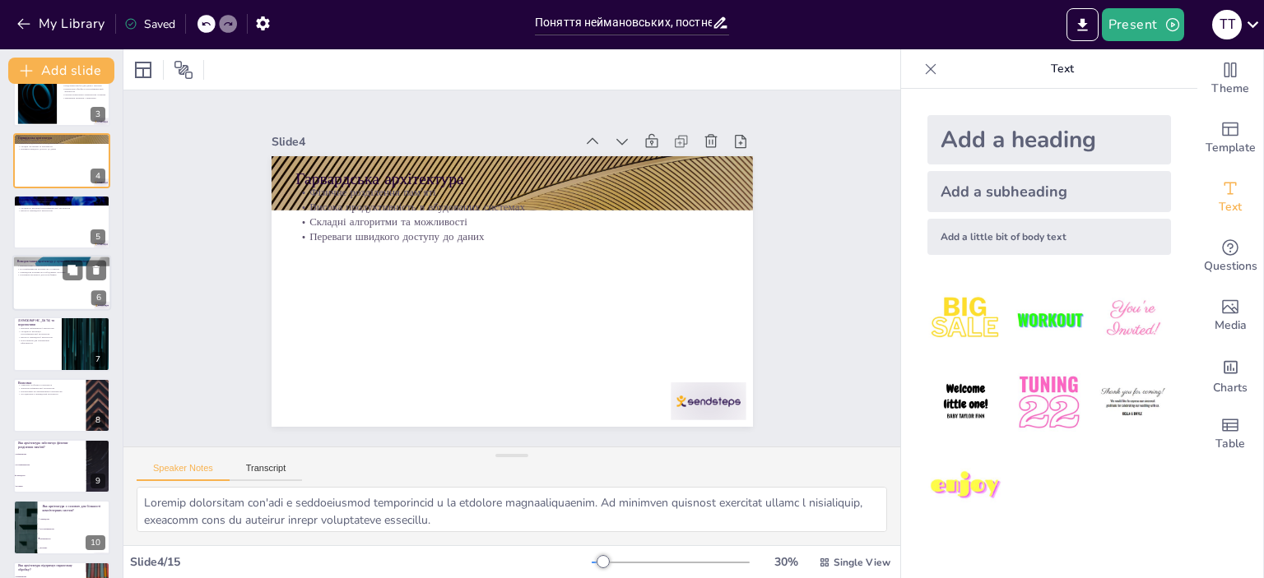
scroll to position [247, 0]
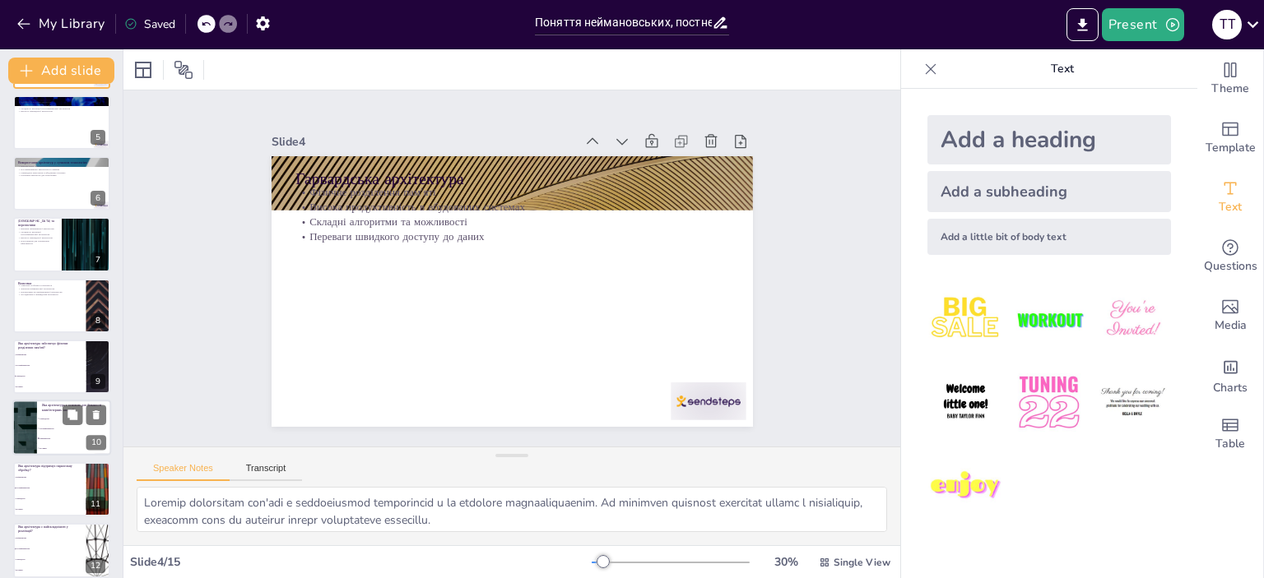
checkbox input "true"
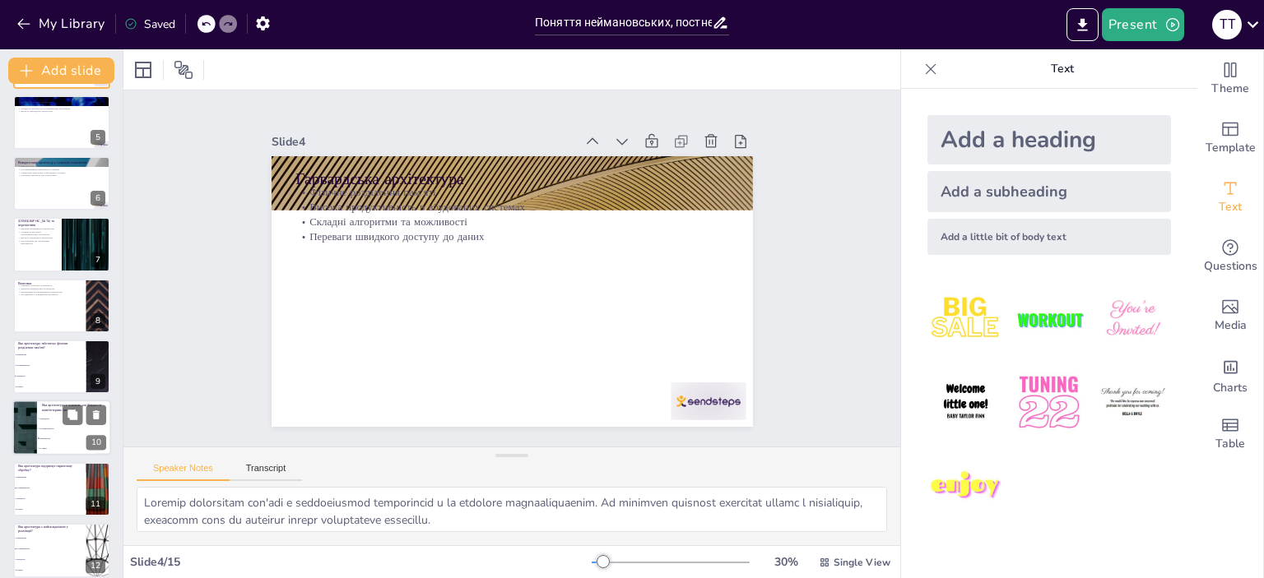
checkbox input "true"
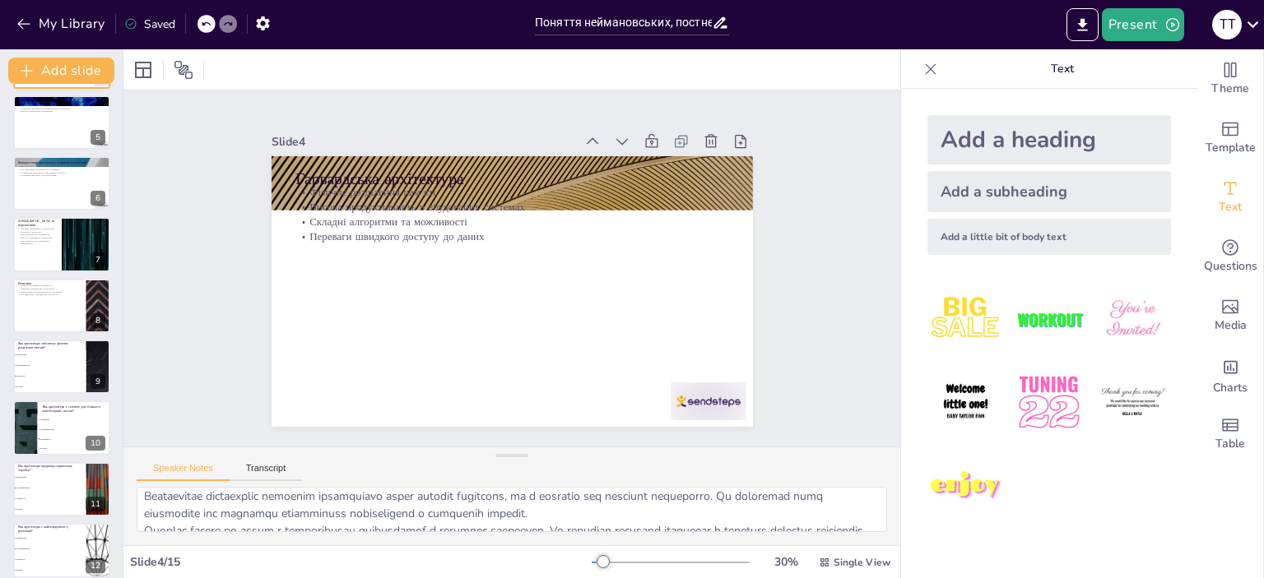
scroll to position [82, 0]
click at [68, 435] on li "Нейманівська" at bounding box center [73, 438] width 72 height 9
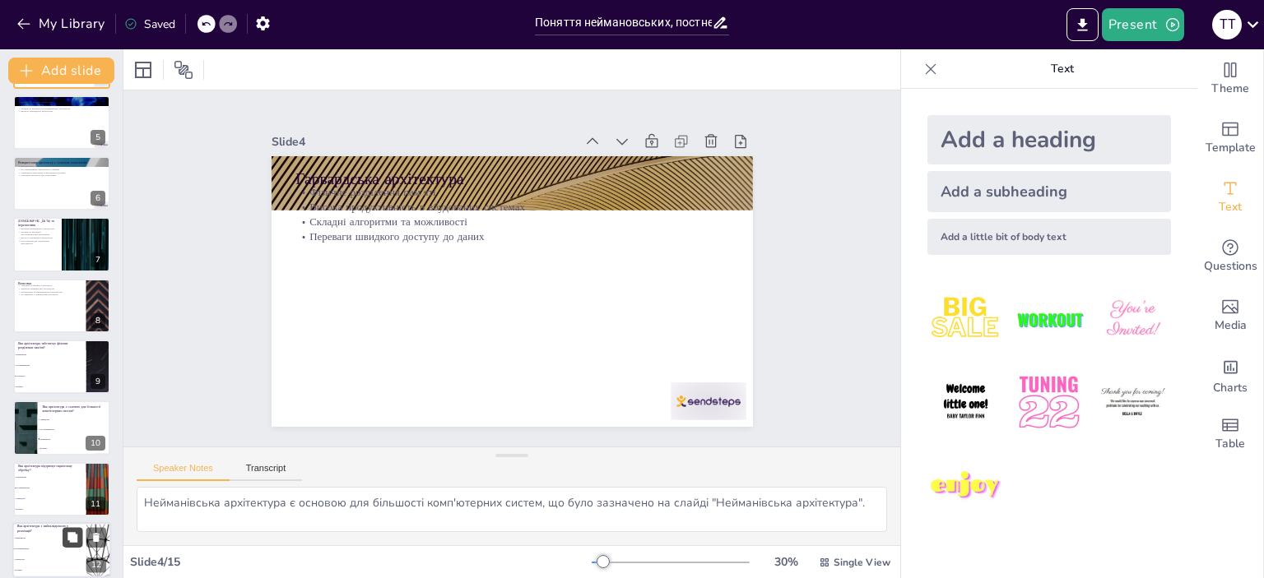
scroll to position [3, 0]
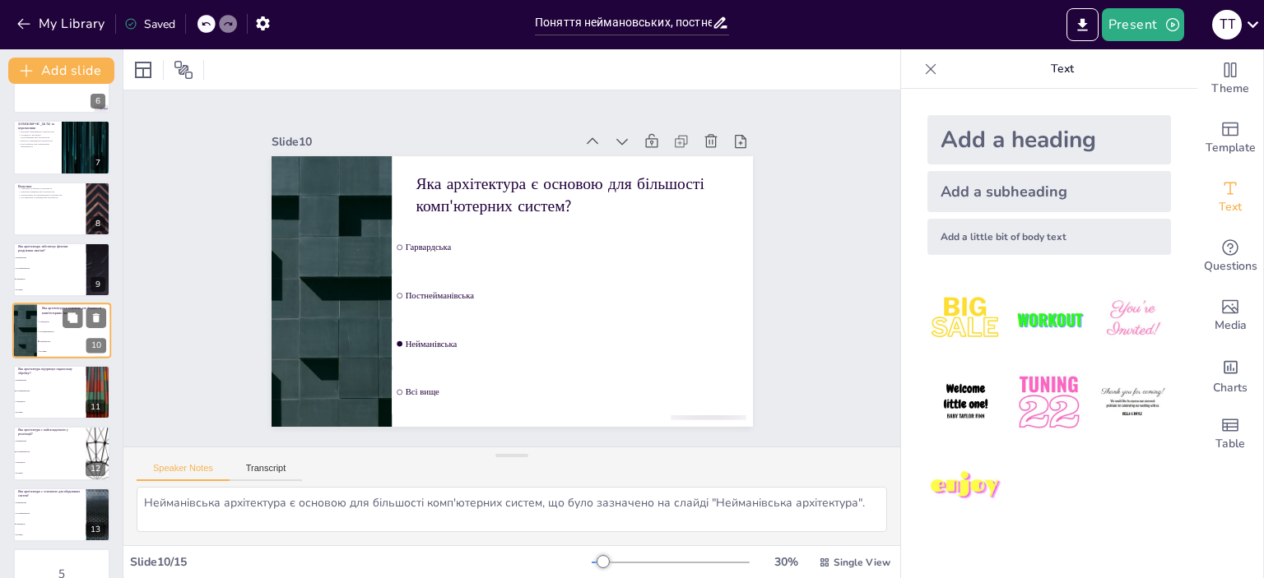
click at [37, 354] on li "Всі вище" at bounding box center [74, 352] width 74 height 10
click at [39, 274] on li "Гарвардська" at bounding box center [49, 279] width 74 height 11
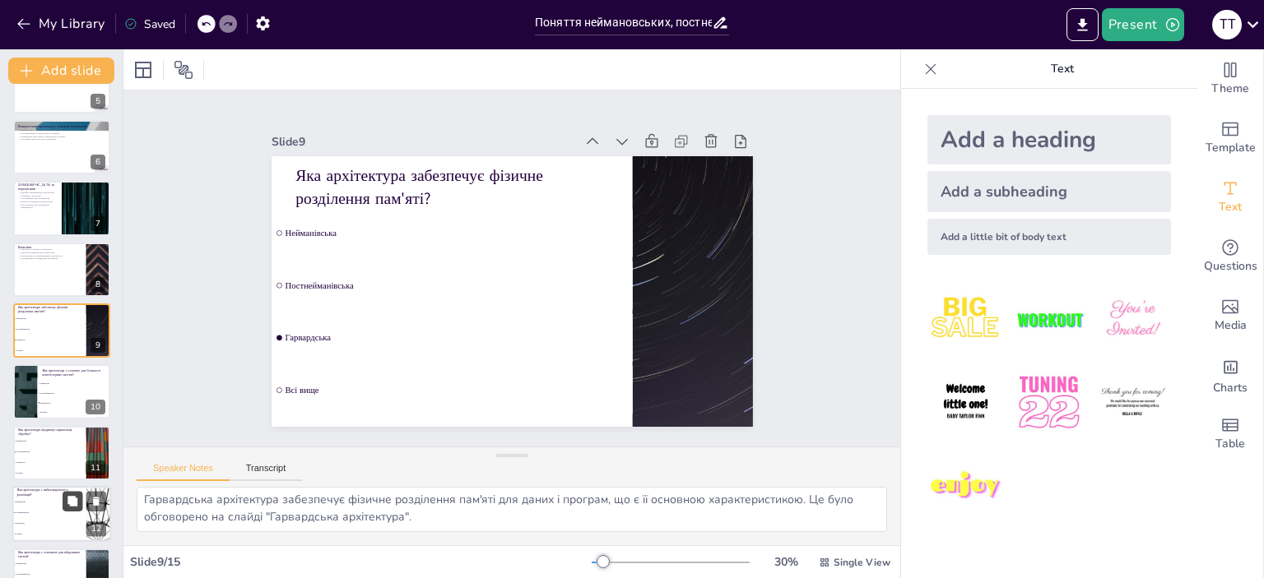
scroll to position [443, 0]
